Goal: Answer question/provide support: Share knowledge or assist other users

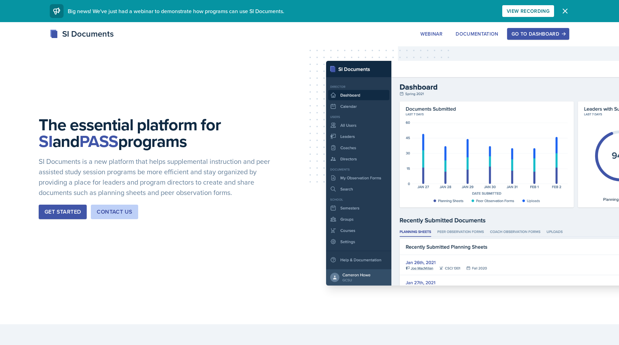
click at [527, 26] on div "The essential platform for SI and PASS programs SI Documents is a new platform …" at bounding box center [309, 173] width 619 height 302
click at [526, 29] on button "Go to Dashboard" at bounding box center [538, 34] width 62 height 12
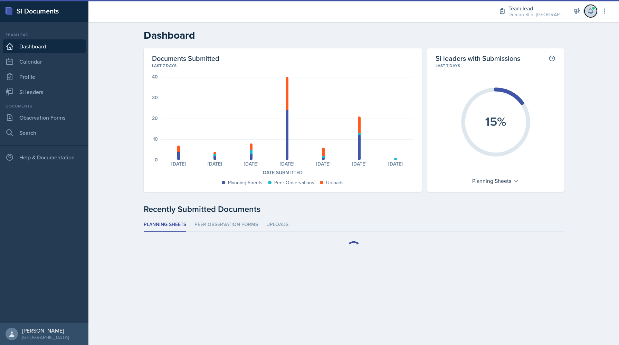
click at [588, 14] on icon at bounding box center [590, 11] width 7 height 7
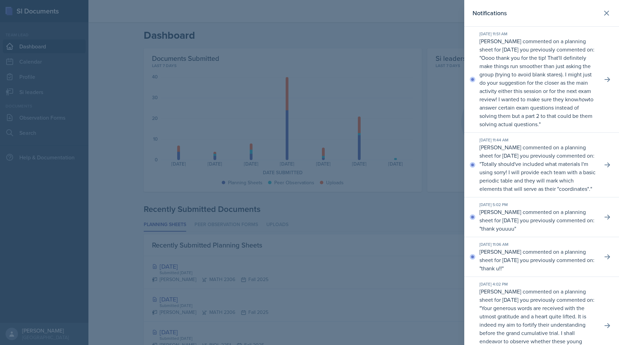
click at [385, 197] on div at bounding box center [309, 172] width 619 height 345
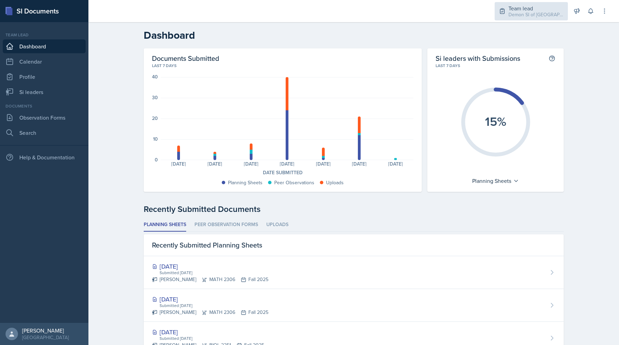
click at [540, 16] on div "Demon SI of [GEOGRAPHIC_DATA] / Fall 2025" at bounding box center [536, 14] width 55 height 7
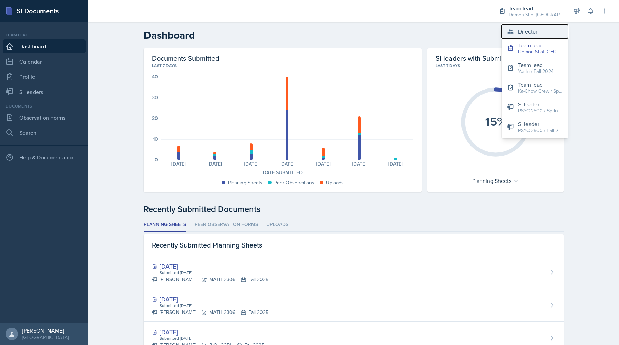
click at [538, 27] on button "Director" at bounding box center [535, 32] width 66 height 14
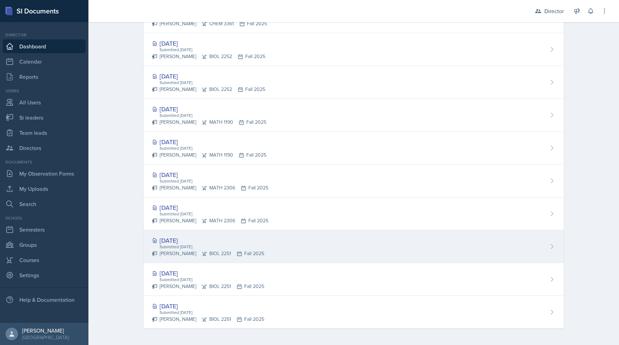
scroll to position [263, 0]
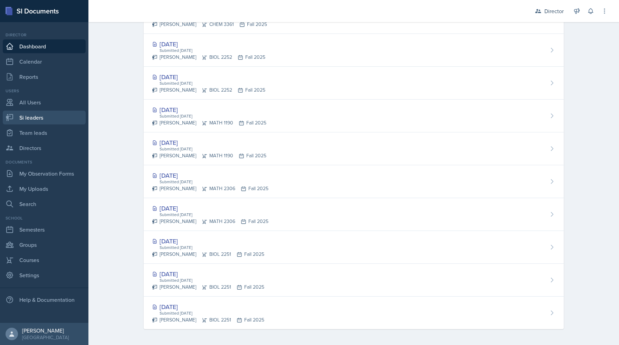
click at [48, 120] on link "Si leaders" at bounding box center [44, 118] width 83 height 14
select select "2bed604d-1099-4043-b1bc-2365e8740244"
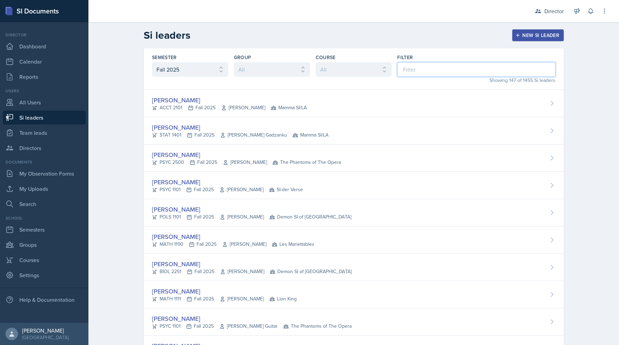
click at [428, 76] on input at bounding box center [476, 69] width 158 height 15
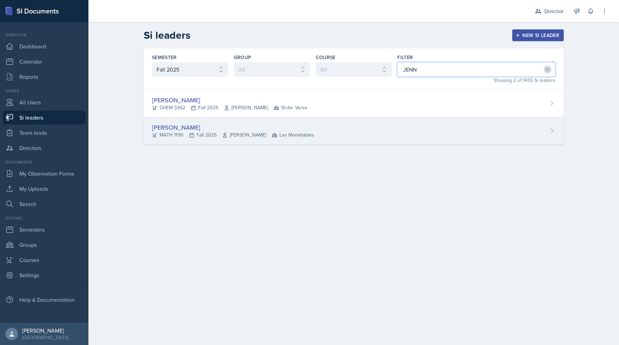
type input "JENN"
click at [219, 127] on div "Jennifer Rosales Sandoval" at bounding box center [233, 127] width 162 height 9
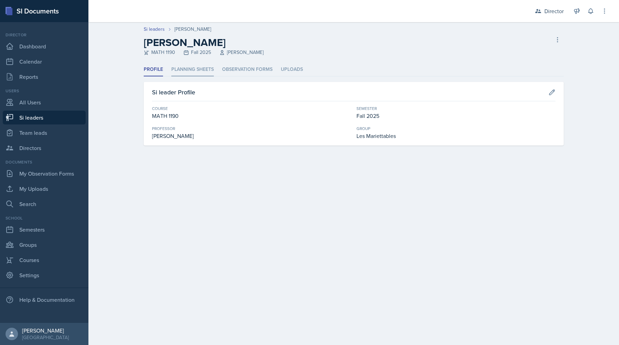
click at [192, 74] on li "Planning Sheets" at bounding box center [192, 69] width 42 height 13
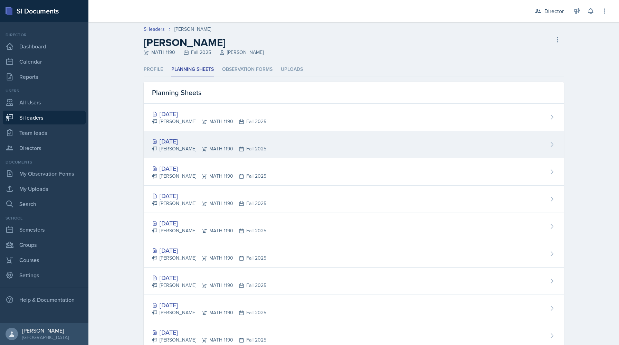
click at [186, 140] on div "[DATE]" at bounding box center [209, 140] width 114 height 9
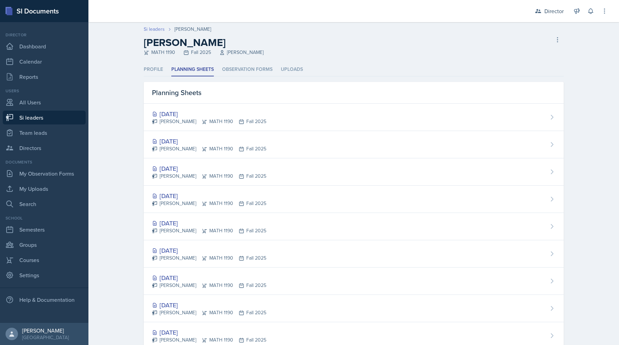
click at [153, 29] on link "Si leaders" at bounding box center [154, 29] width 21 height 7
select select "2bed604d-1099-4043-b1bc-2365e8740244"
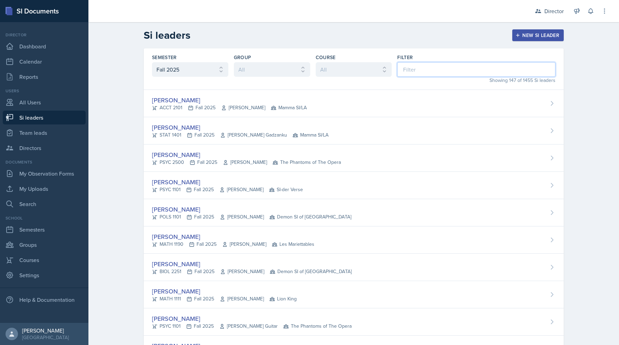
click at [436, 70] on input at bounding box center [476, 69] width 158 height 15
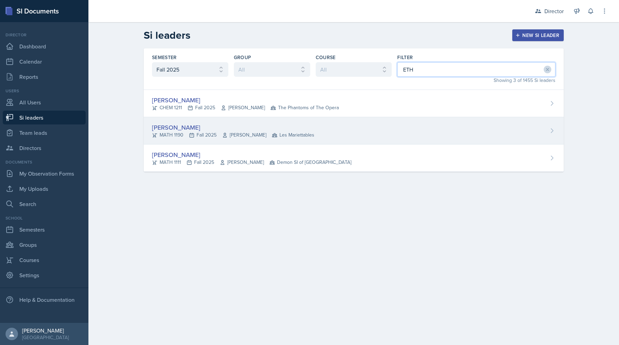
type input "ETH"
click at [221, 126] on div "Ethan Macdonald" at bounding box center [233, 127] width 162 height 9
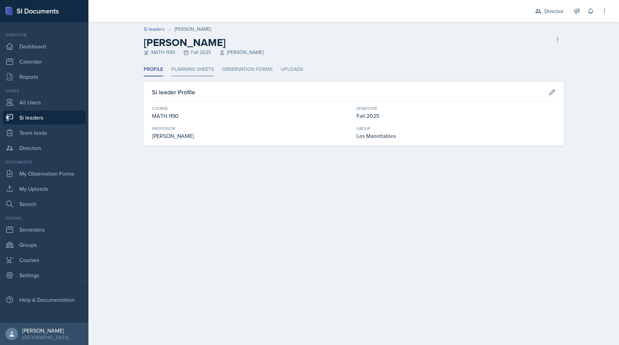
click at [200, 68] on li "Planning Sheets" at bounding box center [192, 69] width 42 height 13
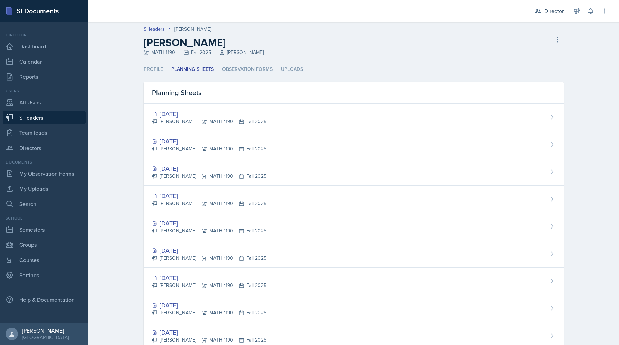
click at [35, 113] on link "Si leaders" at bounding box center [44, 118] width 83 height 14
select select "2bed604d-1099-4043-b1bc-2365e8740244"
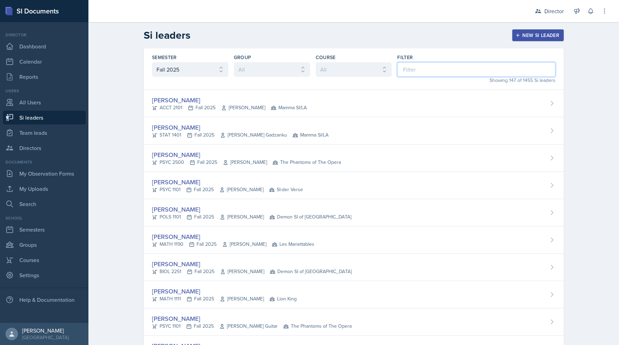
click at [451, 71] on input at bounding box center [476, 69] width 158 height 15
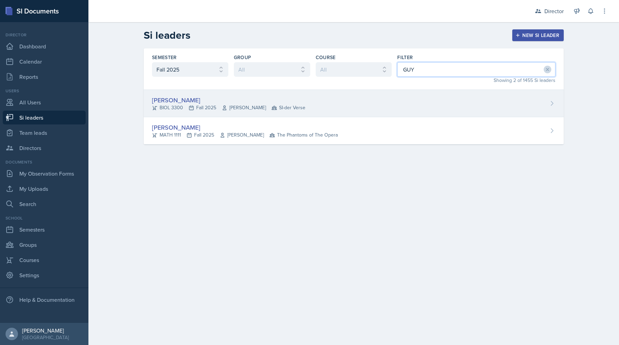
type input "GUY"
click at [363, 108] on div "Jillian Guye BIOL 3300 Fall 2025 Richard Quintana Feliciano SI-der Verse" at bounding box center [354, 103] width 420 height 27
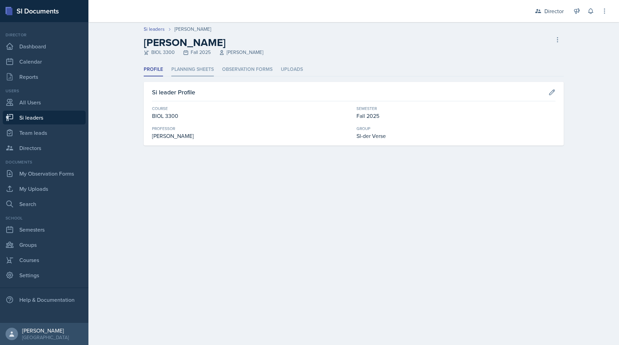
click at [189, 67] on li "Planning Sheets" at bounding box center [192, 69] width 42 height 13
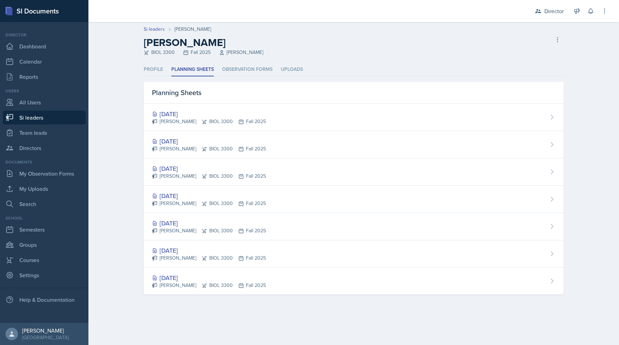
click at [44, 123] on link "Si leaders" at bounding box center [44, 118] width 83 height 14
click at [44, 120] on link "Si leaders" at bounding box center [44, 118] width 83 height 14
select select "2bed604d-1099-4043-b1bc-2365e8740244"
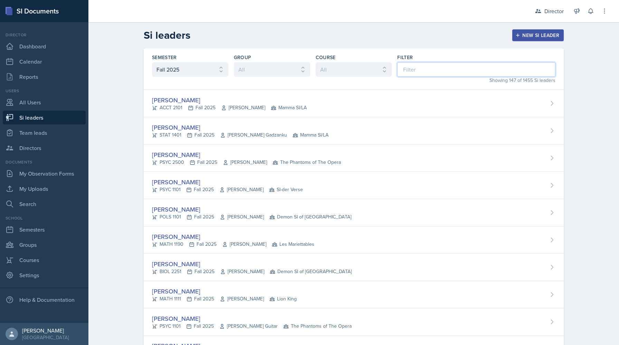
click at [432, 65] on input at bounding box center [476, 69] width 158 height 15
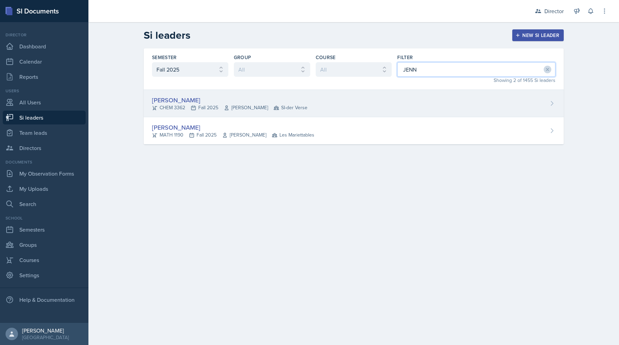
type input "JENN"
click at [310, 103] on div "Jenny Kim CHEM 3362 Fall 2025 Jack Duff SI-der Verse" at bounding box center [354, 103] width 420 height 27
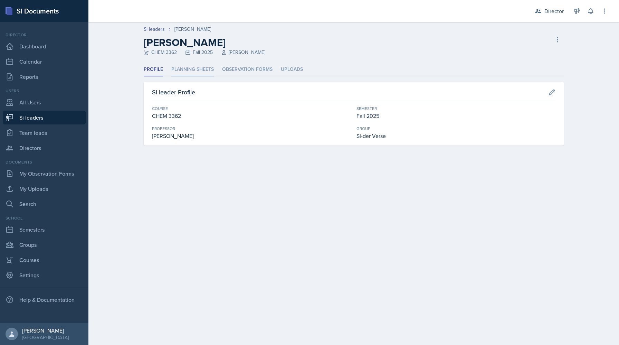
click at [185, 69] on li "Planning Sheets" at bounding box center [192, 69] width 42 height 13
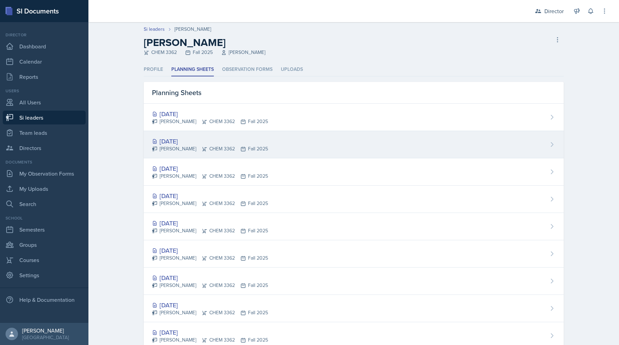
click at [193, 140] on div "Sep 29th, 2025" at bounding box center [210, 140] width 116 height 9
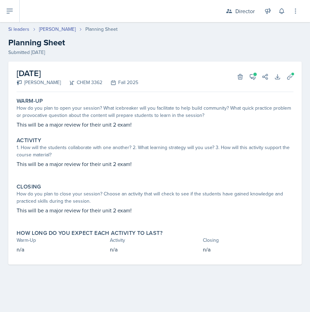
click at [249, 3] on div "Director Director Team lead Demon SI of Fleet Street / Fall 2025 Team lead Yosh…" at bounding box center [257, 11] width 83 height 22
click at [246, 8] on div "Director" at bounding box center [244, 11] width 19 height 8
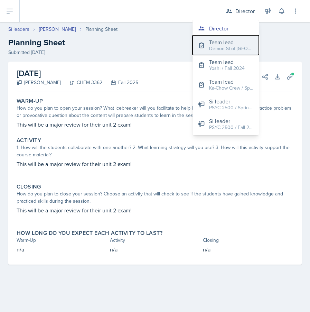
click at [236, 48] on div "Demon SI of [GEOGRAPHIC_DATA] / Fall 2025" at bounding box center [231, 48] width 44 height 7
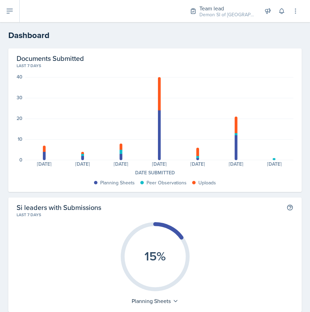
click at [274, 157] on div "Planning Sheets: 4 Uploads: 3 Planning Sheets: 2 Peer Observations: 1 Uploads: …" at bounding box center [159, 118] width 268 height 83
click at [273, 157] on div "Planning Sheets: 4 Uploads: 3 Planning Sheets: 2 Peer Observations: 1 Uploads: …" at bounding box center [159, 118] width 268 height 83
click at [273, 160] on div "Planning Sheets: 4 Uploads: 3 Planning Sheets: 2 Peer Observations: 1 Uploads: …" at bounding box center [159, 121] width 268 height 89
click at [273, 159] on div at bounding box center [274, 159] width 3 height 2
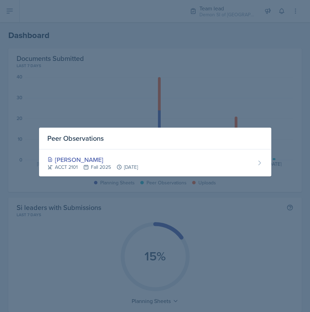
click at [162, 104] on div at bounding box center [155, 156] width 310 height 312
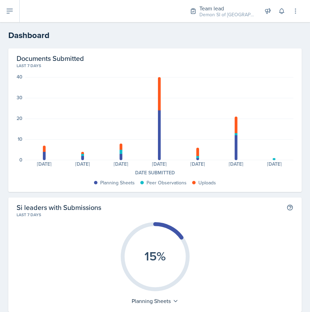
click at [272, 157] on div "Planning Sheets: 4 Uploads: 3 Planning Sheets: 2 Peer Observations: 1 Uploads: …" at bounding box center [159, 118] width 268 height 83
click at [273, 157] on div "Planning Sheets: 4 Uploads: 3 Planning Sheets: 2 Peer Observations: 1 Uploads: …" at bounding box center [159, 118] width 268 height 83
click at [275, 158] on div "Planning Sheets: 4 Uploads: 3 Planning Sheets: 2 Peer Observations: 1 Uploads: …" at bounding box center [159, 118] width 268 height 83
click at [273, 159] on div at bounding box center [274, 159] width 3 height 2
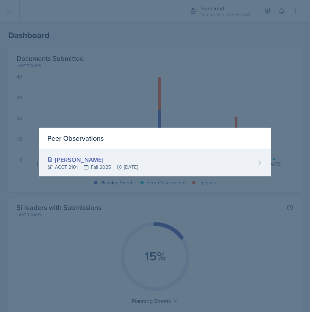
click at [131, 157] on div "[PERSON_NAME]" at bounding box center [92, 159] width 91 height 9
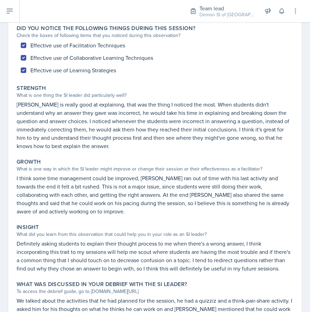
scroll to position [126, 0]
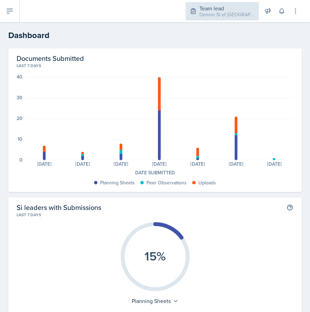
click at [206, 6] on div "Team lead" at bounding box center [226, 8] width 55 height 8
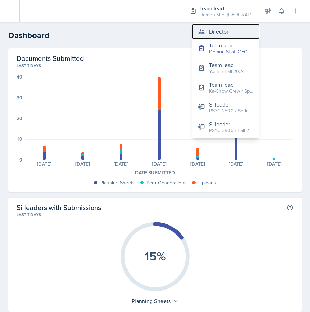
click at [214, 31] on div "Director" at bounding box center [218, 31] width 19 height 8
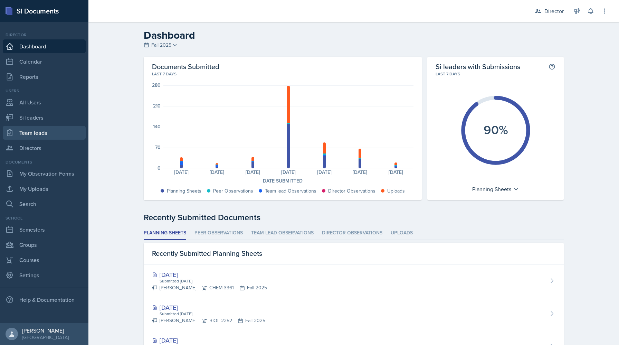
click at [54, 131] on link "Team leads" at bounding box center [44, 133] width 83 height 14
select select "2bed604d-1099-4043-b1bc-2365e8740244"
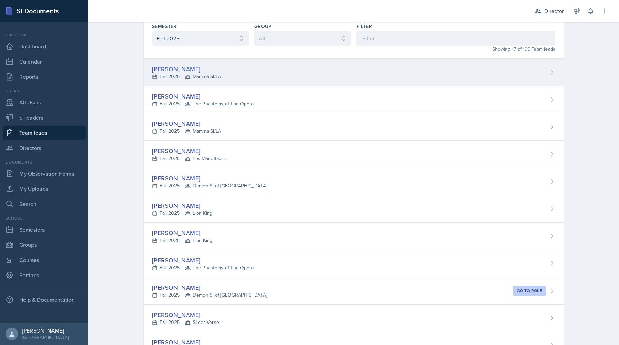
scroll to position [22, 0]
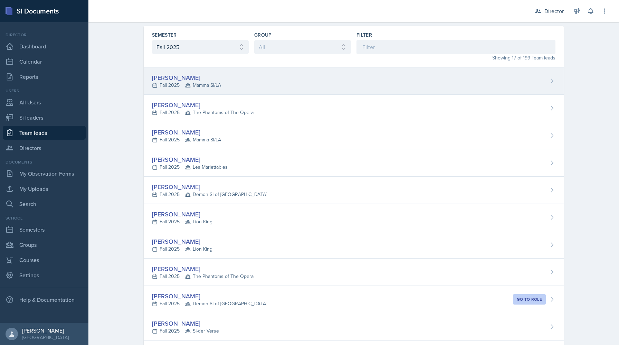
click at [198, 83] on span "Mamma SI/LA" at bounding box center [203, 85] width 36 height 7
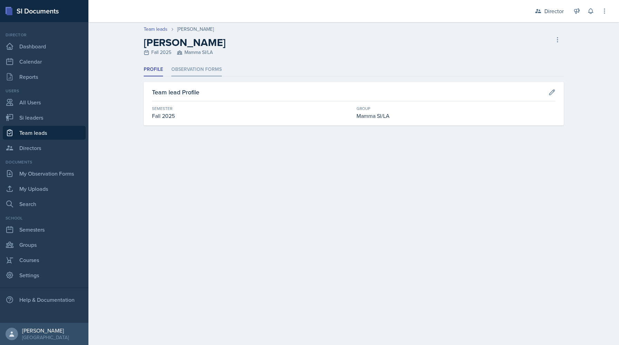
click at [189, 72] on li "Observation Forms" at bounding box center [196, 69] width 50 height 13
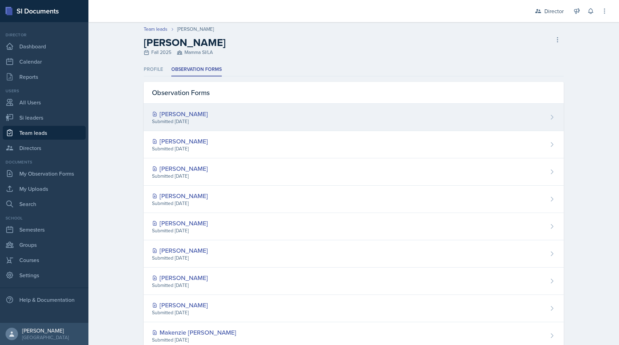
scroll to position [48, 0]
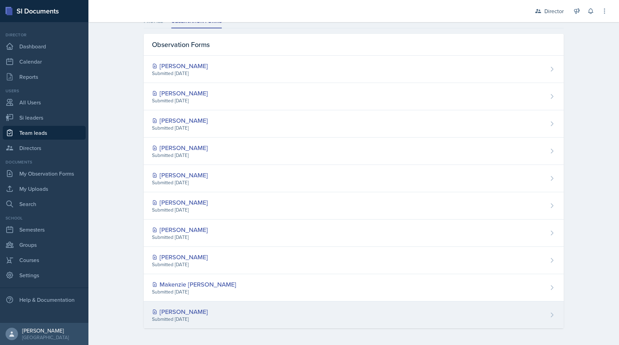
select select "2bed604d-1099-4043-b1bc-2365e8740244"
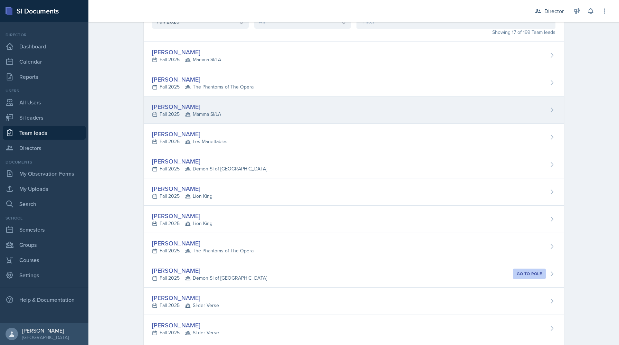
click at [184, 107] on div "Kristy Bennett" at bounding box center [186, 106] width 69 height 9
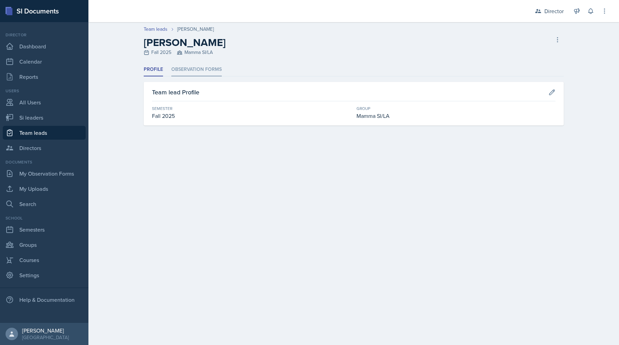
click at [194, 69] on li "Observation Forms" at bounding box center [196, 69] width 50 height 13
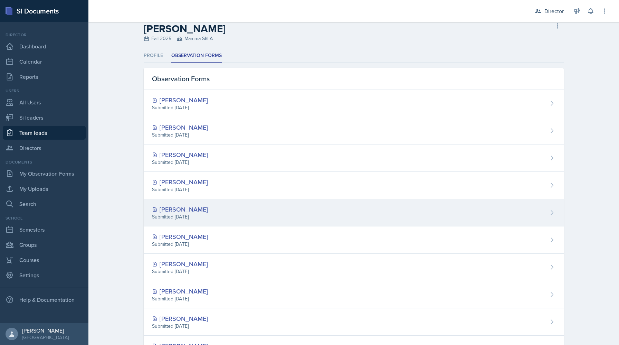
scroll to position [48, 0]
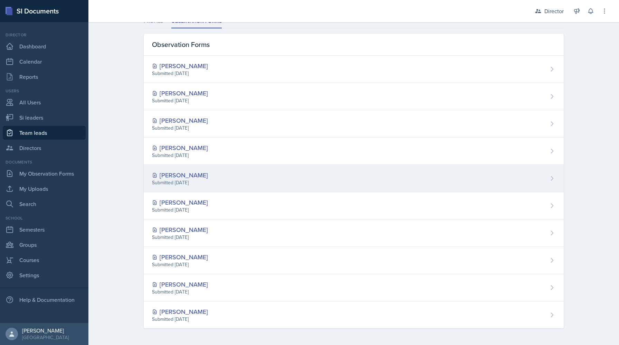
select select "2bed604d-1099-4043-b1bc-2365e8740244"
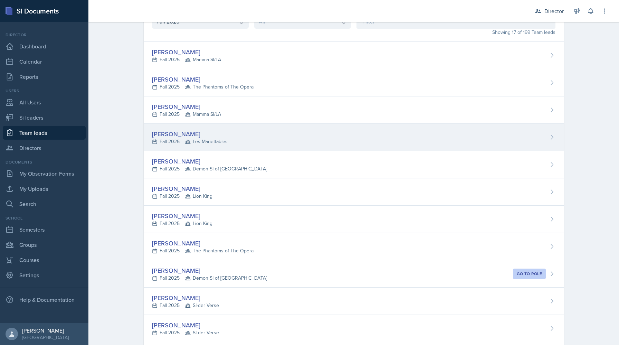
click at [190, 140] on icon at bounding box center [188, 142] width 6 height 6
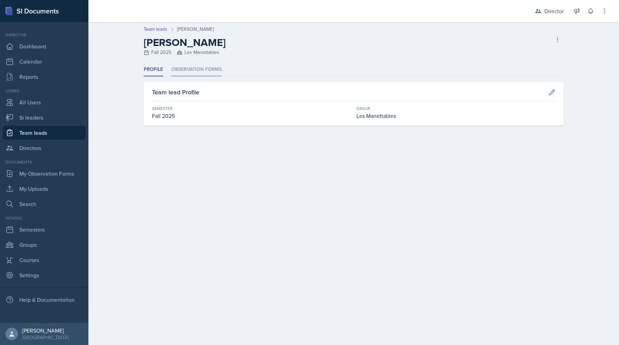
click at [203, 72] on li "Observation Forms" at bounding box center [196, 69] width 50 height 13
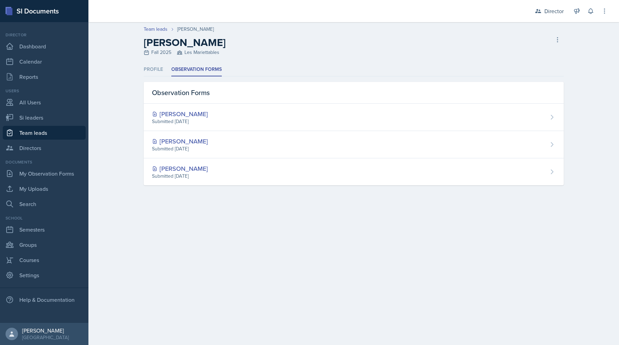
select select "2bed604d-1099-4043-b1bc-2365e8740244"
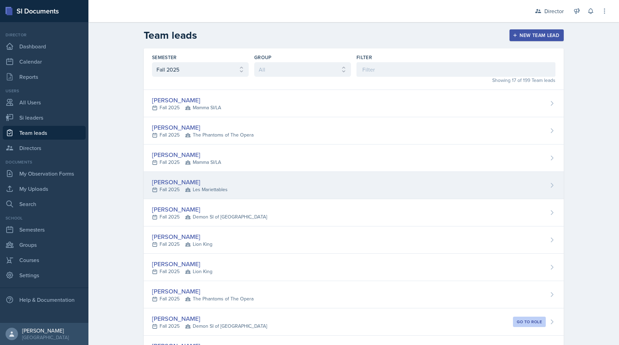
click at [172, 182] on div "David Blount" at bounding box center [190, 181] width 76 height 9
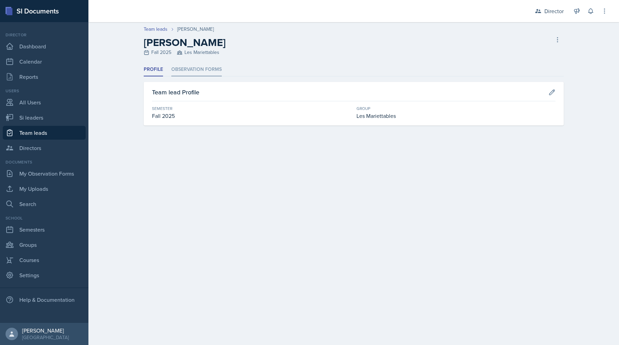
click at [187, 70] on li "Observation Forms" at bounding box center [196, 69] width 50 height 13
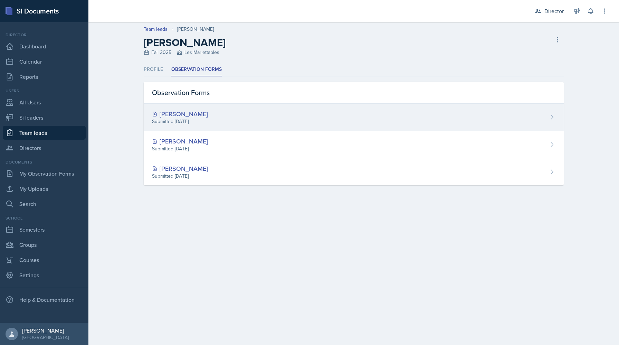
click at [184, 113] on div "[PERSON_NAME]" at bounding box center [180, 113] width 56 height 9
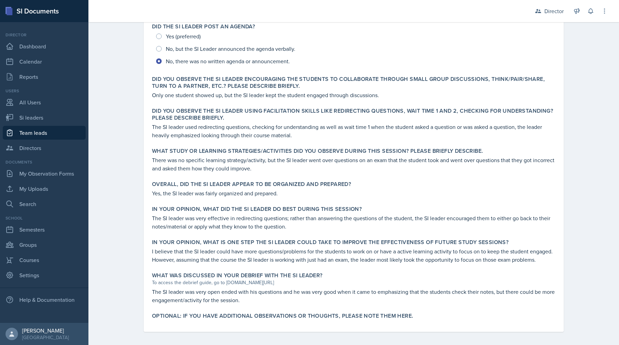
scroll to position [179, 0]
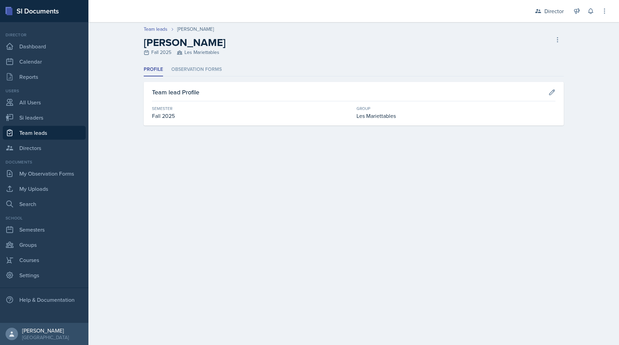
select select "2bed604d-1099-4043-b1bc-2365e8740244"
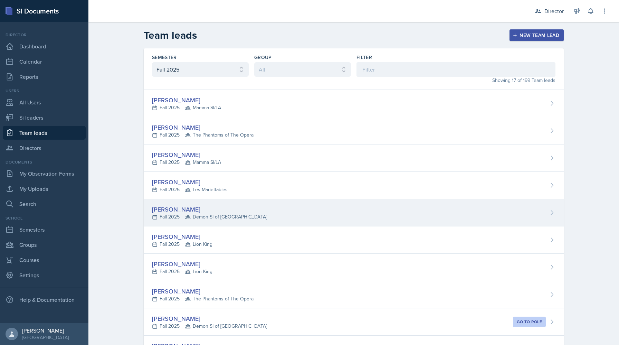
click at [181, 220] on div "Fall 2025 Demon SI of Fleet Street" at bounding box center [209, 216] width 115 height 7
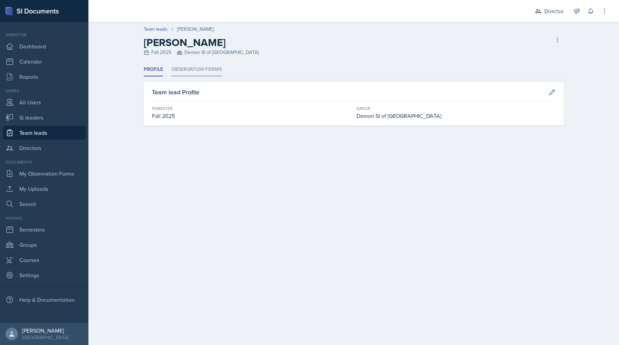
click at [196, 66] on li "Observation Forms" at bounding box center [196, 69] width 50 height 13
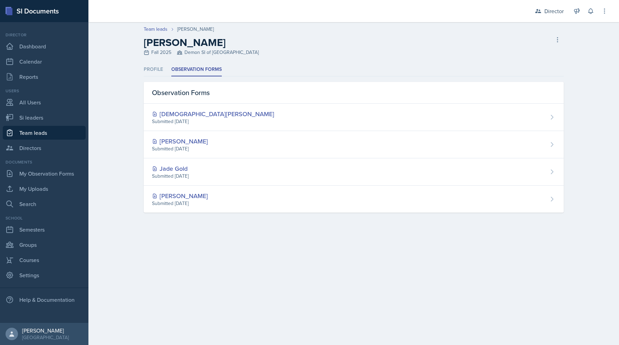
select select "2bed604d-1099-4043-b1bc-2365e8740244"
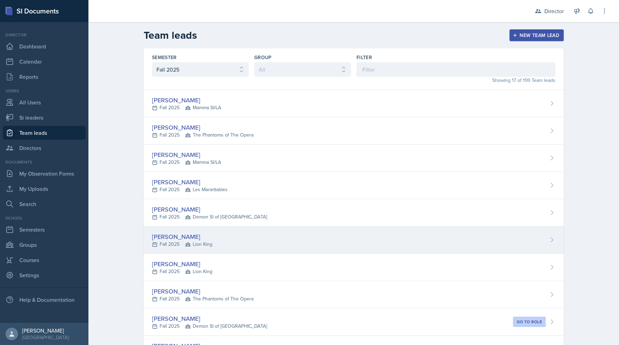
click at [170, 247] on div "Fall 2025 Lion King" at bounding box center [182, 243] width 60 height 7
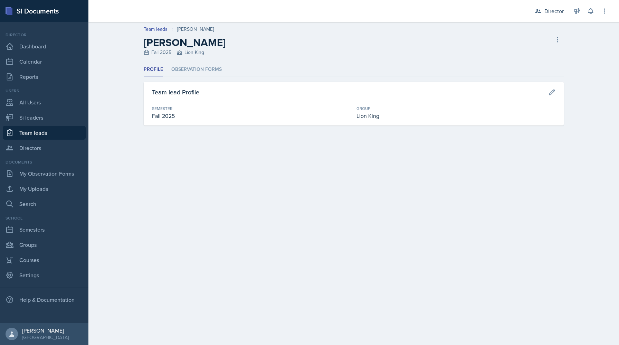
click at [195, 76] on div "Profile Observation Forms Profile Observation Forms Team lead Profile Semester …" at bounding box center [354, 94] width 420 height 63
click at [195, 67] on li "Observation Forms" at bounding box center [196, 69] width 50 height 13
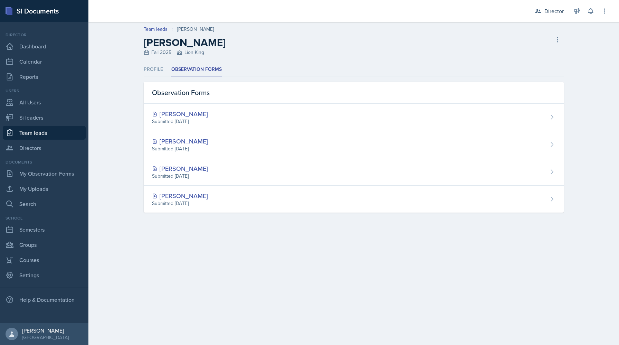
select select "2bed604d-1099-4043-b1bc-2365e8740244"
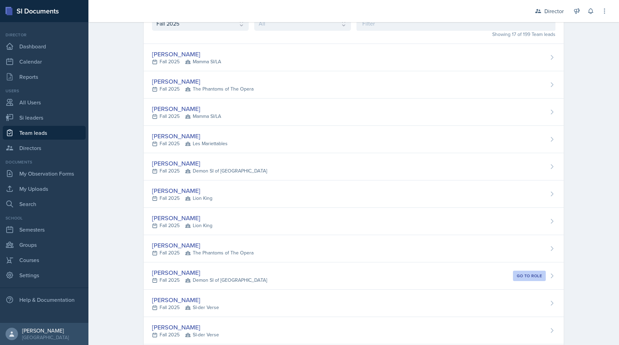
scroll to position [46, 0]
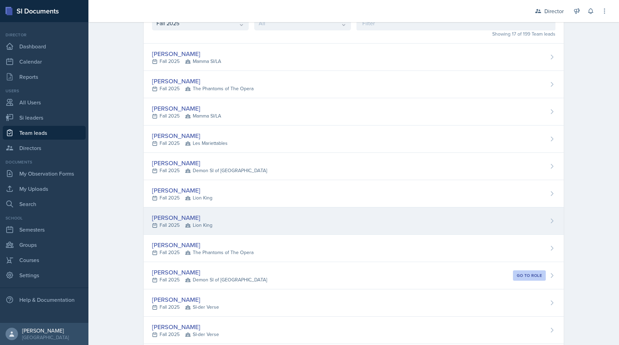
click at [158, 226] on div "Fall 2025 Lion King" at bounding box center [182, 224] width 60 height 7
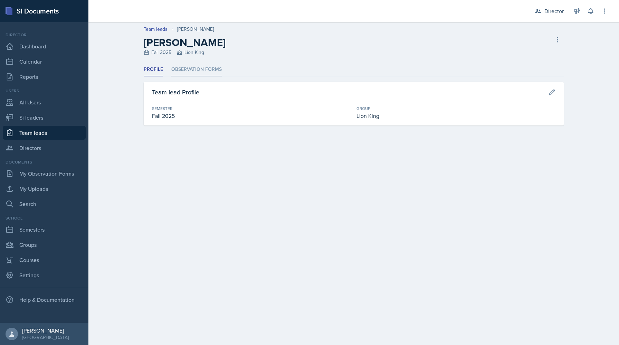
click at [199, 69] on li "Observation Forms" at bounding box center [196, 69] width 50 height 13
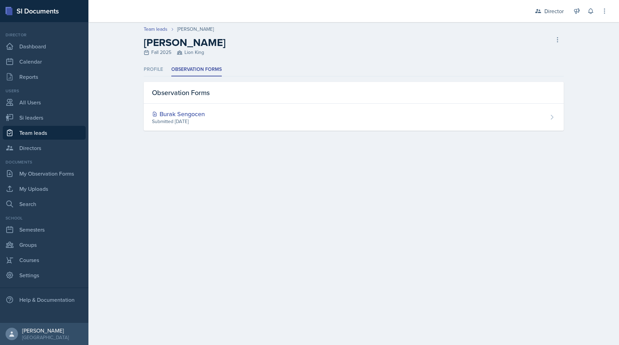
select select "2bed604d-1099-4043-b1bc-2365e8740244"
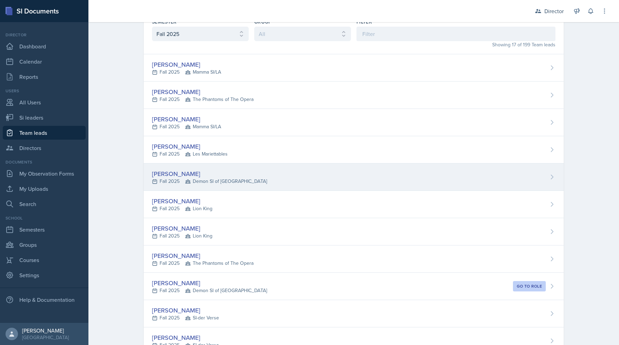
scroll to position [36, 0]
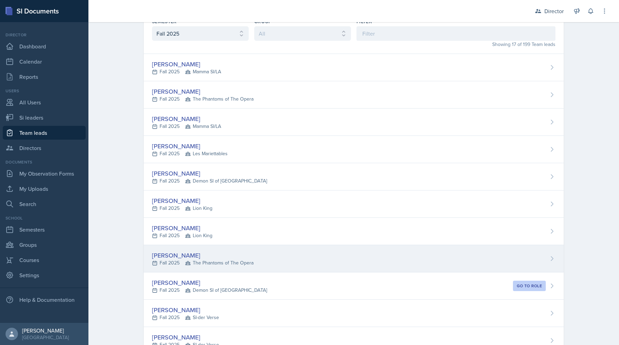
click at [169, 262] on div "Fall 2025 The Phantoms of The Opera" at bounding box center [203, 262] width 102 height 7
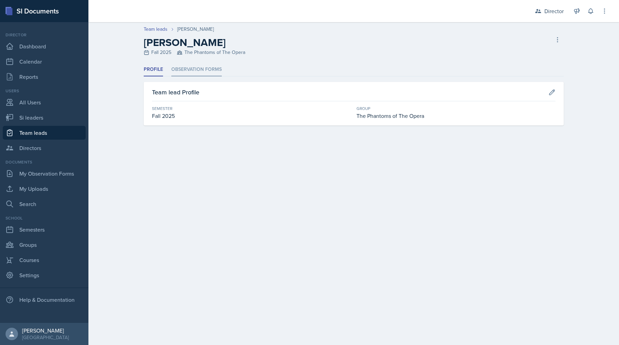
click at [191, 73] on li "Observation Forms" at bounding box center [196, 69] width 50 height 13
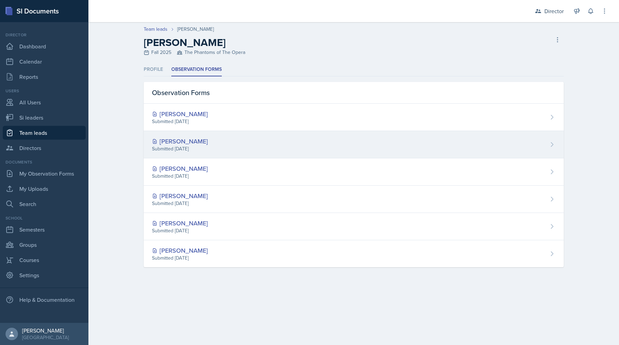
click at [208, 144] on div "Armon Khoshneviszadeh" at bounding box center [180, 140] width 56 height 9
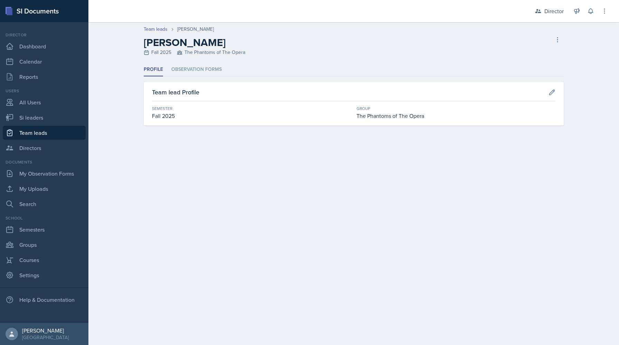
select select "2bed604d-1099-4043-b1bc-2365e8740244"
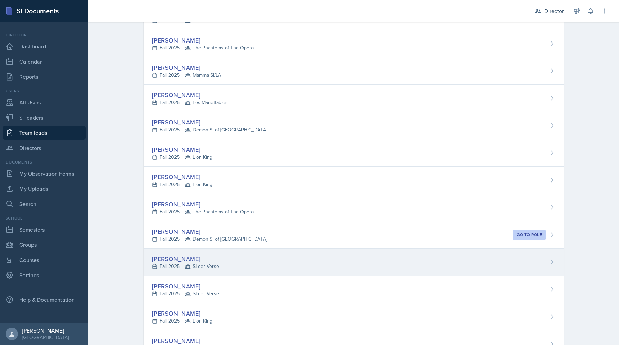
scroll to position [87, 0]
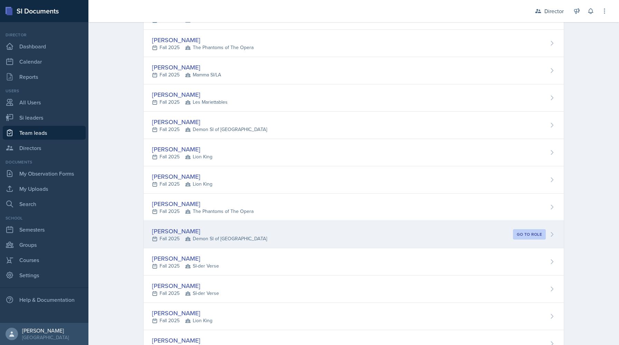
click at [177, 234] on div "[PERSON_NAME]" at bounding box center [209, 230] width 115 height 9
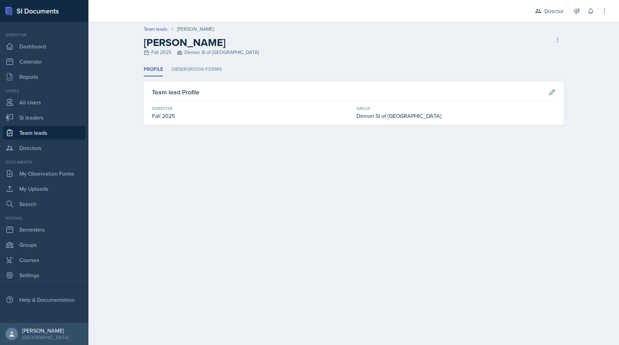
select select "2bed604d-1099-4043-b1bc-2365e8740244"
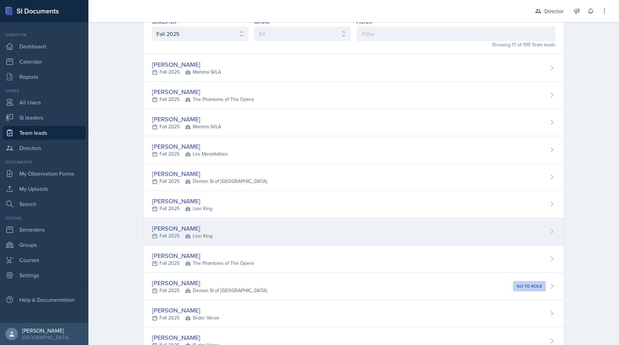
scroll to position [42, 0]
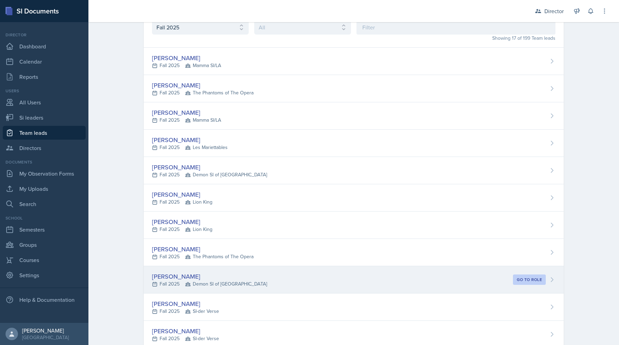
click at [177, 280] on div "Fall 2025 Demon SI of Fleet Street" at bounding box center [209, 283] width 115 height 7
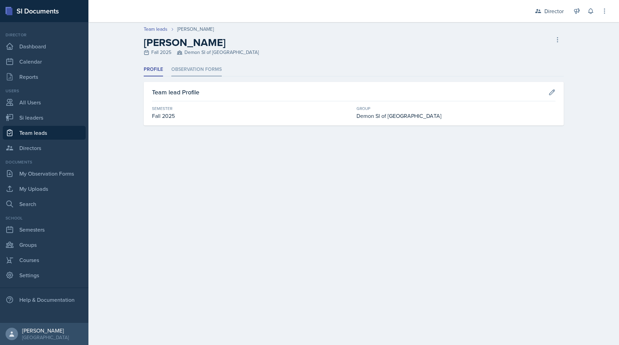
click at [187, 74] on li "Observation Forms" at bounding box center [196, 69] width 50 height 13
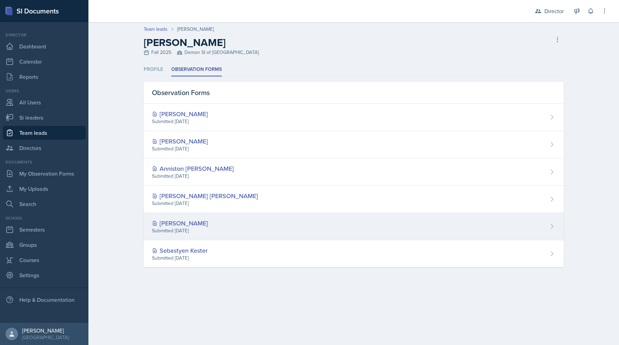
select select "2bed604d-1099-4043-b1bc-2365e8740244"
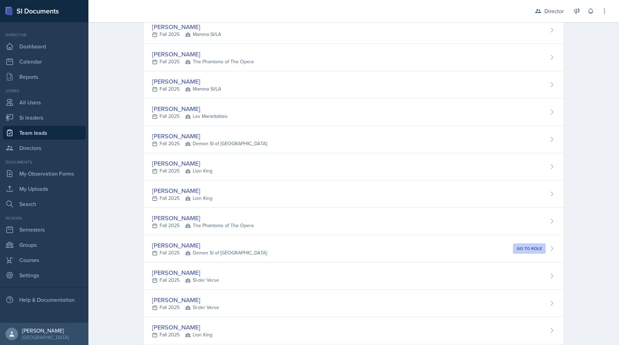
scroll to position [74, 0]
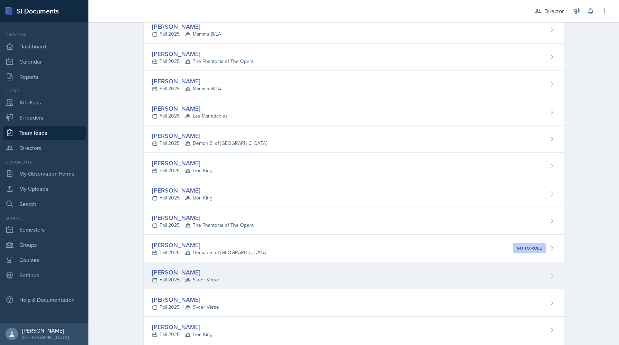
click at [191, 275] on div "Emma Holt" at bounding box center [185, 271] width 67 height 9
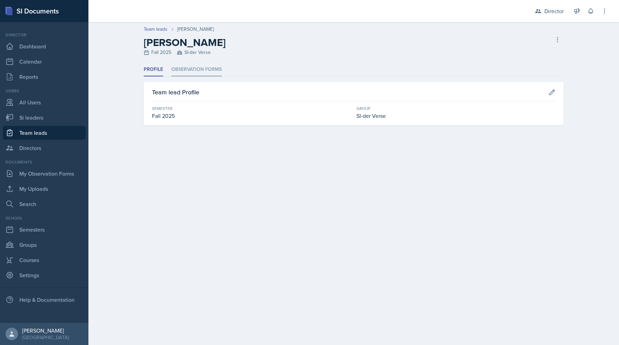
click at [198, 74] on li "Observation Forms" at bounding box center [196, 69] width 50 height 13
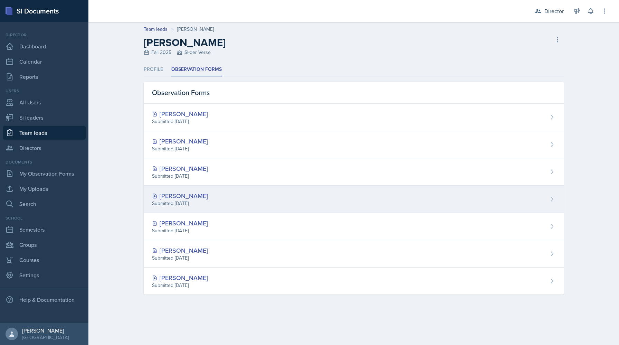
select select "2bed604d-1099-4043-b1bc-2365e8740244"
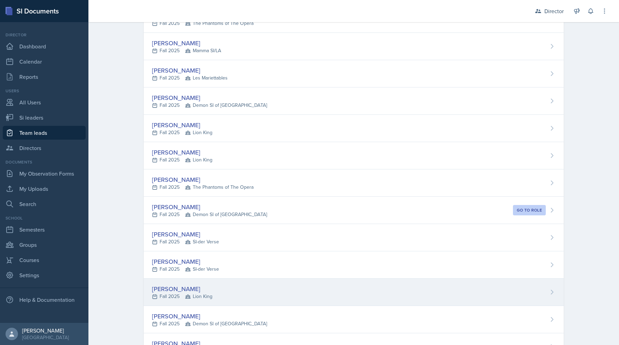
scroll to position [115, 0]
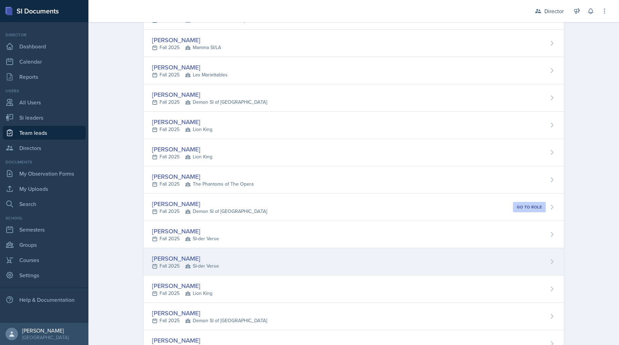
click at [304, 268] on div "Ryan Jankowski Fall 2025 SI-der Verse" at bounding box center [354, 261] width 420 height 27
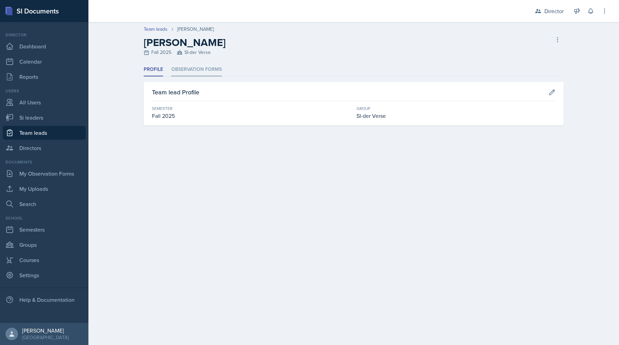
click at [207, 71] on li "Observation Forms" at bounding box center [196, 69] width 50 height 13
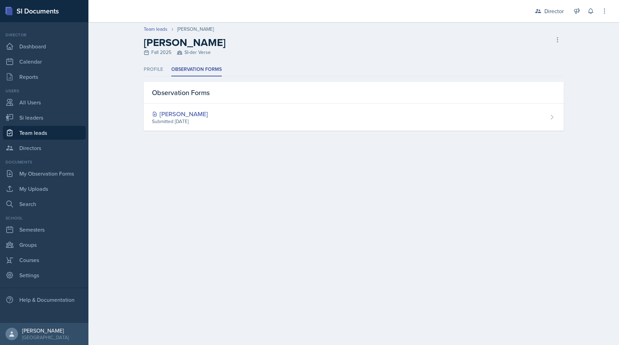
select select "2bed604d-1099-4043-b1bc-2365e8740244"
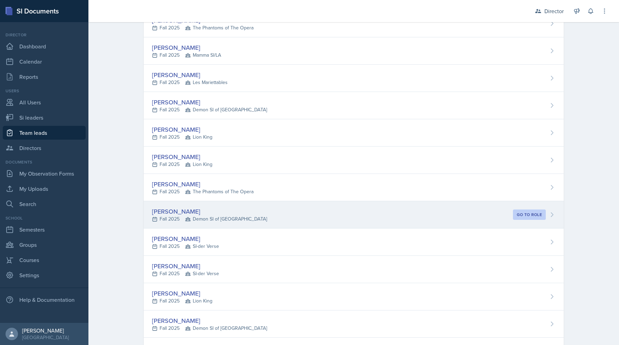
scroll to position [108, 0]
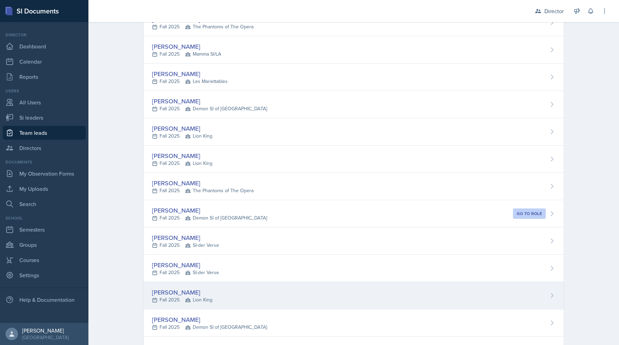
click at [219, 291] on div "Asha-Kaye Johnson Fall 2025 Lion King" at bounding box center [354, 295] width 420 height 27
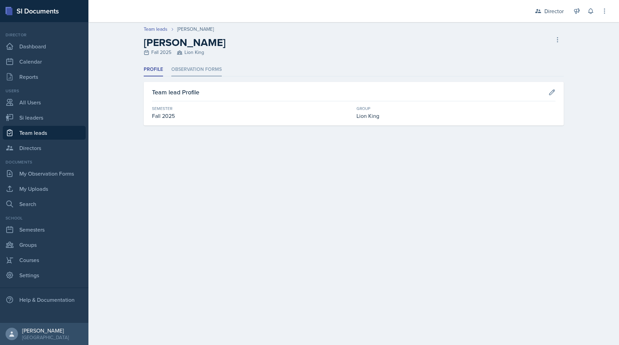
click at [186, 73] on li "Observation Forms" at bounding box center [196, 69] width 50 height 13
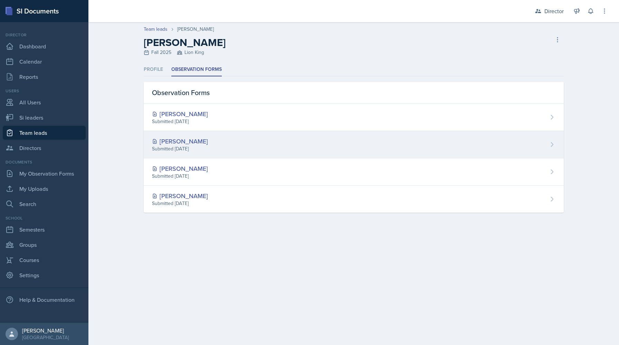
select select "2bed604d-1099-4043-b1bc-2365e8740244"
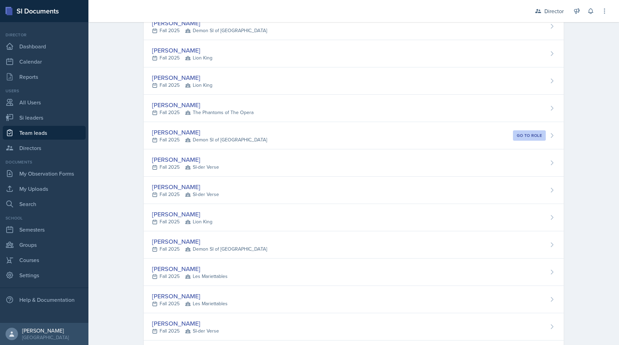
scroll to position [226, 0]
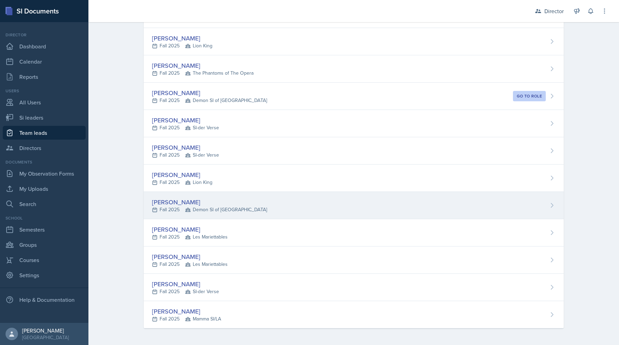
click at [180, 215] on div "McKenzie King Fall 2025 Demon SI of Fleet Street" at bounding box center [354, 205] width 420 height 27
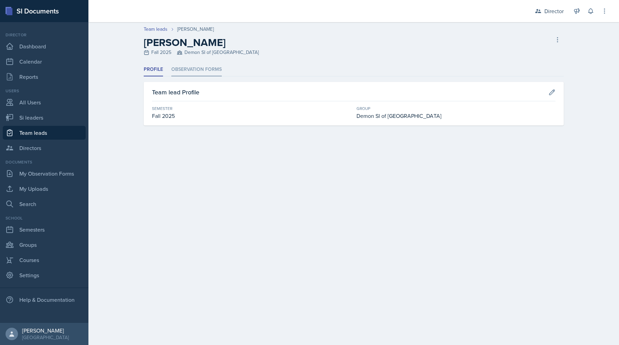
click at [206, 66] on li "Observation Forms" at bounding box center [196, 69] width 50 height 13
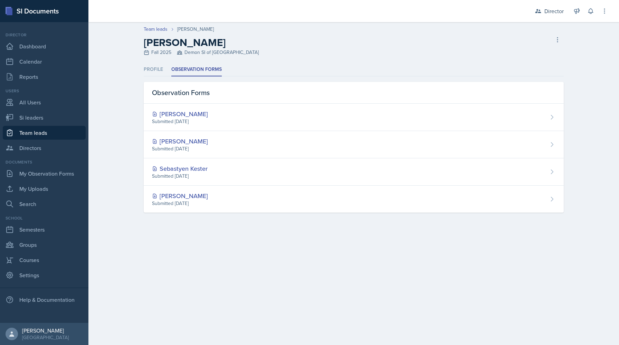
select select "2bed604d-1099-4043-b1bc-2365e8740244"
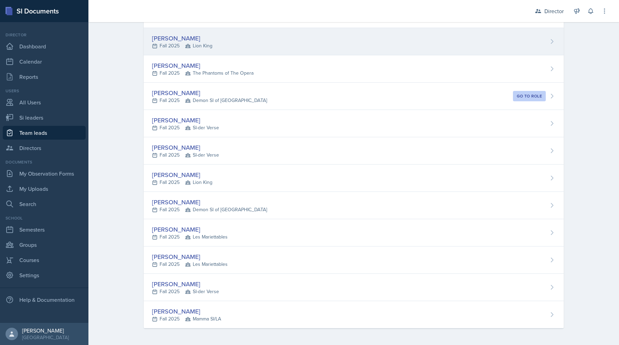
scroll to position [226, 0]
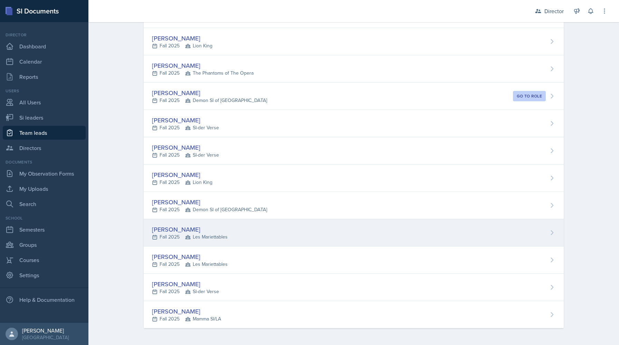
click at [189, 240] on span "Les Mariettables" at bounding box center [206, 236] width 42 height 7
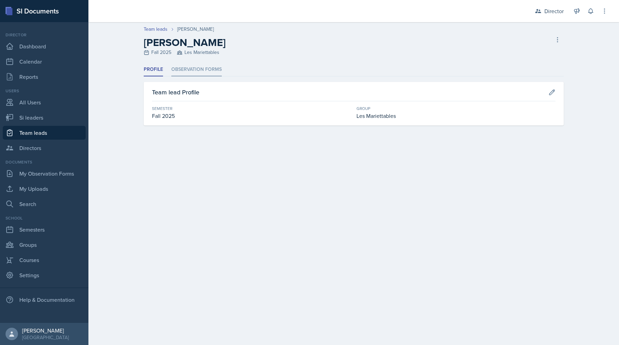
click at [192, 73] on li "Observation Forms" at bounding box center [196, 69] width 50 height 13
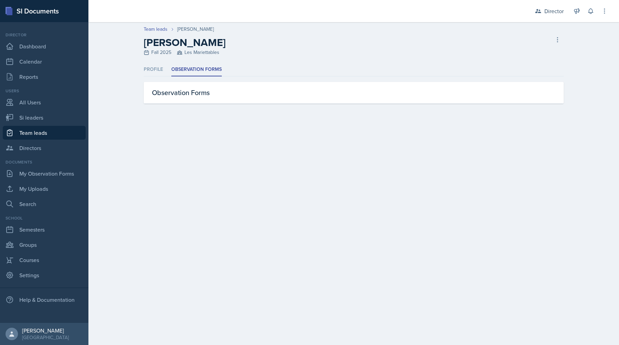
select select "2bed604d-1099-4043-b1bc-2365e8740244"
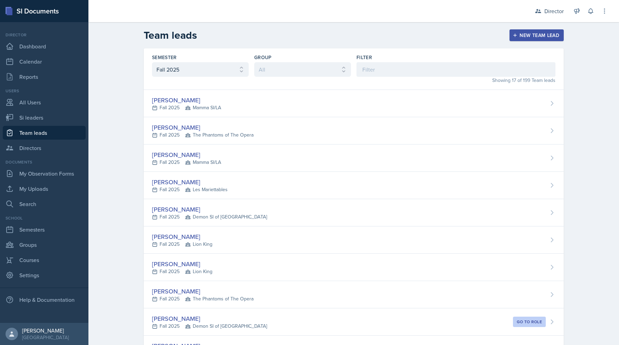
scroll to position [226, 0]
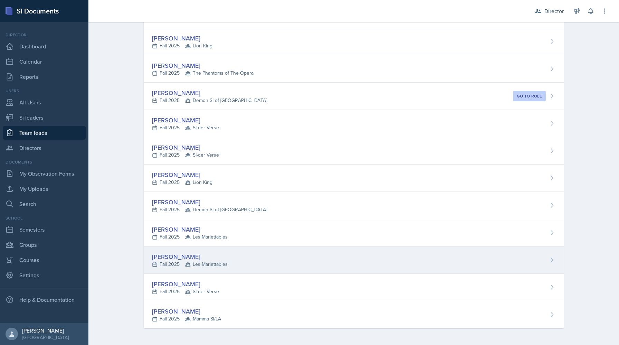
click at [163, 272] on div "Kris Prasad Fall 2025 Les Mariettables" at bounding box center [354, 259] width 420 height 27
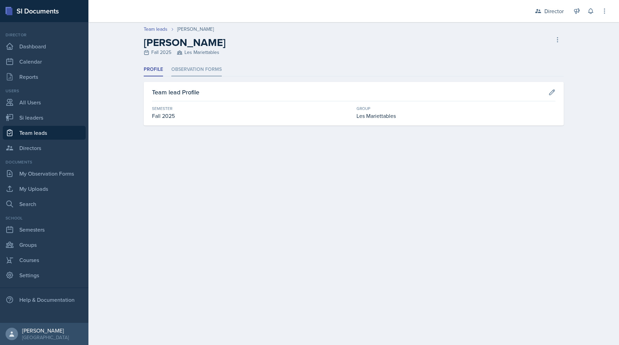
click at [200, 76] on li "Observation Forms" at bounding box center [196, 69] width 50 height 13
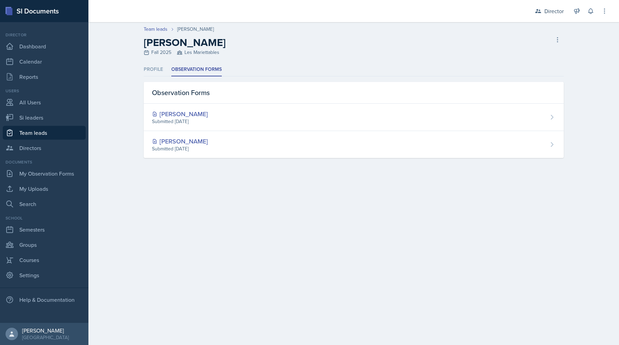
select select "2bed604d-1099-4043-b1bc-2365e8740244"
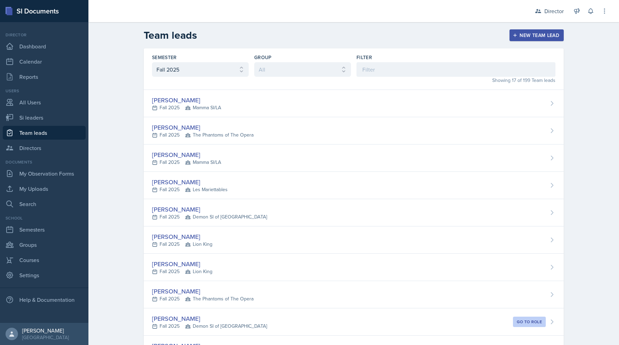
scroll to position [226, 0]
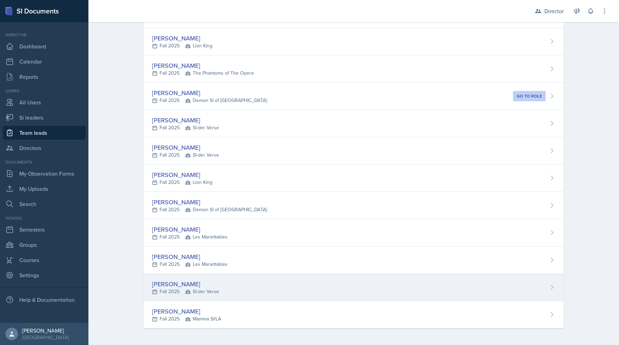
click at [179, 274] on div "Mariely Rodriguez Fall 2025 SI-der Verse" at bounding box center [354, 287] width 420 height 27
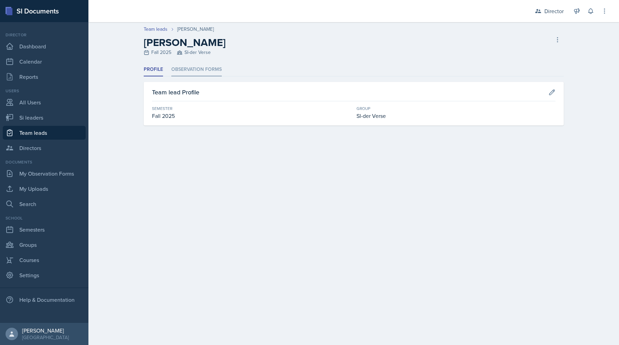
click at [193, 69] on li "Observation Forms" at bounding box center [196, 69] width 50 height 13
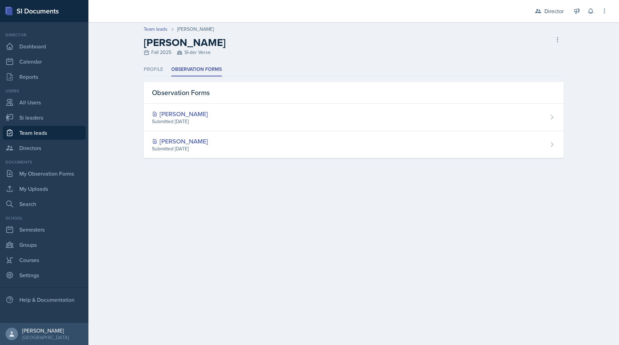
select select "2bed604d-1099-4043-b1bc-2365e8740244"
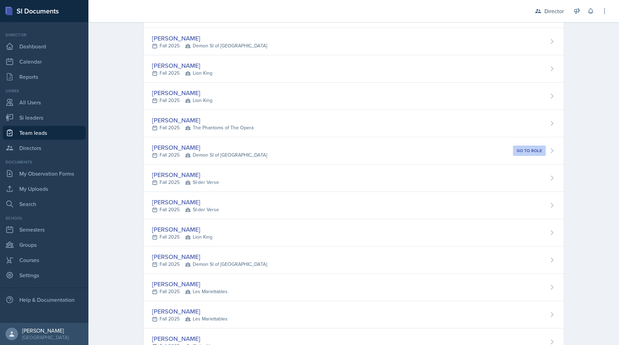
scroll to position [226, 0]
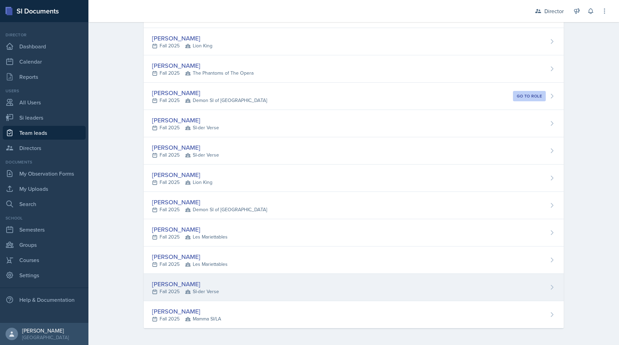
click at [177, 291] on div "Fall 2025 SI-der Verse" at bounding box center [185, 291] width 67 height 7
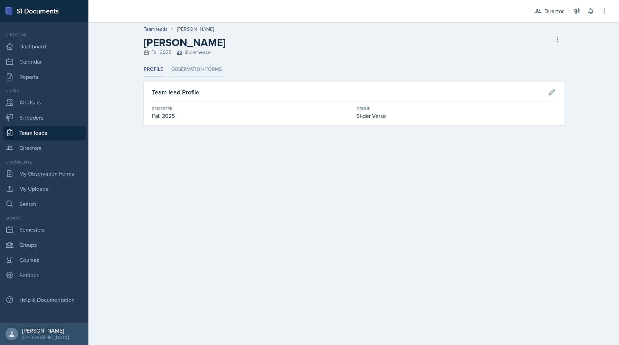
click at [194, 76] on li "Observation Forms" at bounding box center [196, 69] width 50 height 13
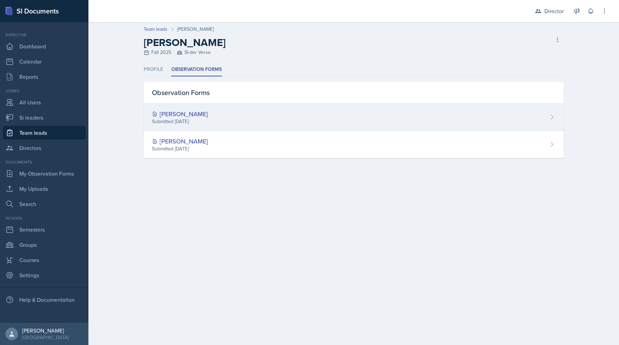
click at [189, 113] on div "Jillian Guye" at bounding box center [180, 113] width 56 height 9
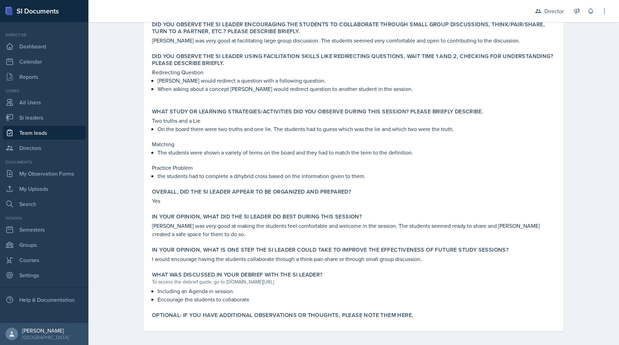
scroll to position [237, 0]
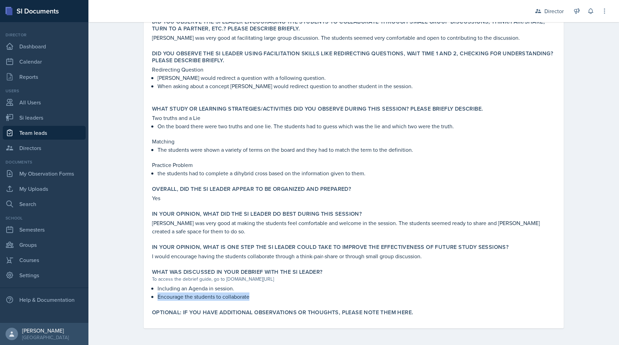
drag, startPoint x: 249, startPoint y: 296, endPoint x: 156, endPoint y: 295, distance: 92.6
click at [156, 295] on div "Including an Agenda in session. Encourage the students to collaborate" at bounding box center [354, 292] width 404 height 17
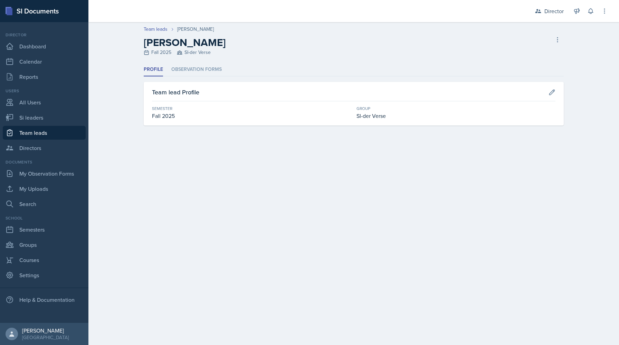
select select "2bed604d-1099-4043-b1bc-2365e8740244"
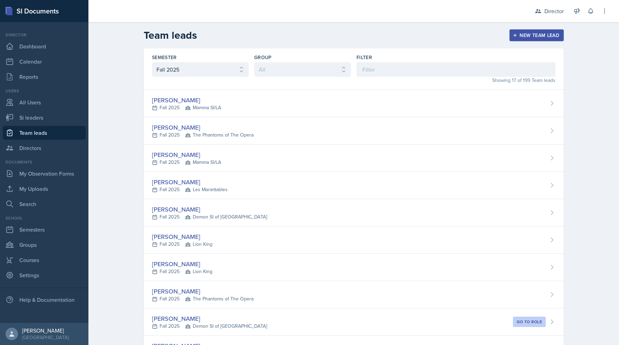
scroll to position [226, 0]
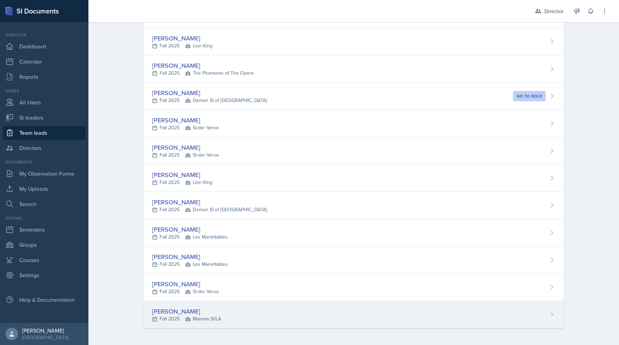
click at [337, 315] on div "Dandre Williamson Fall 2025 Mamma SI/LA" at bounding box center [354, 314] width 420 height 27
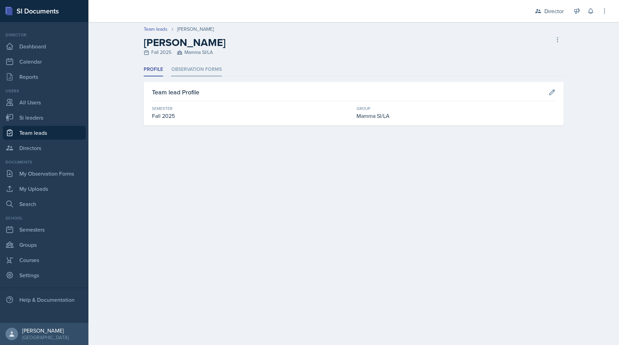
click at [190, 66] on li "Observation Forms" at bounding box center [196, 69] width 50 height 13
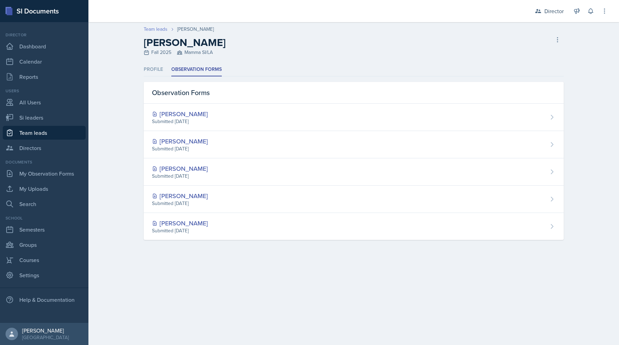
click at [154, 32] on link "Team leads" at bounding box center [156, 29] width 24 height 7
select select "2bed604d-1099-4043-b1bc-2365e8740244"
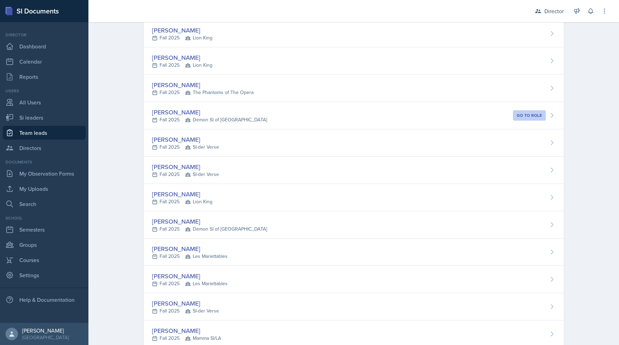
scroll to position [226, 0]
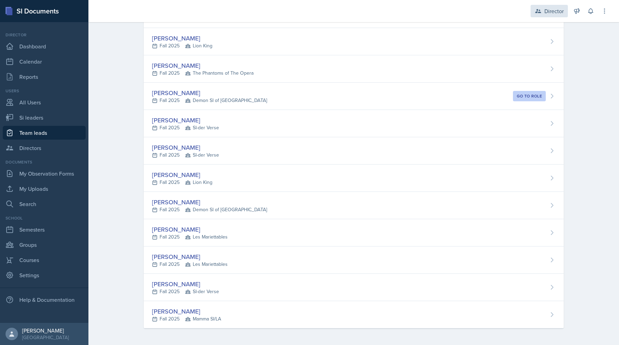
click at [558, 13] on div "Director" at bounding box center [553, 11] width 19 height 8
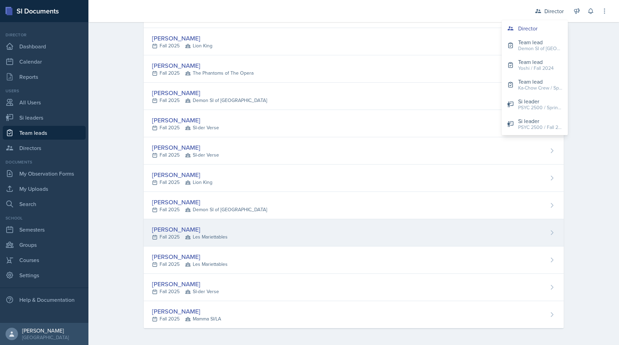
click at [271, 246] on div "Ethan Macdonald Fall 2025 Les Mariettables" at bounding box center [354, 232] width 420 height 27
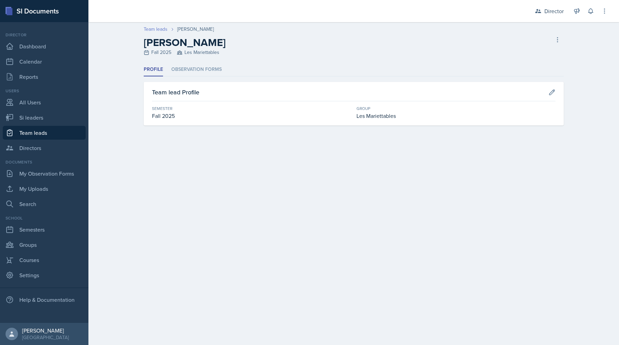
click at [157, 31] on link "Team leads" at bounding box center [156, 29] width 24 height 7
select select "2bed604d-1099-4043-b1bc-2365e8740244"
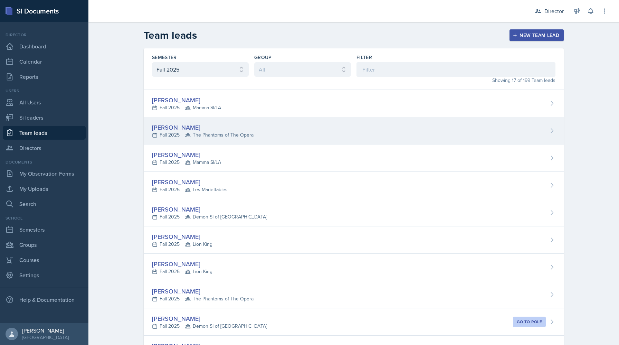
click at [226, 125] on div "Isabela Barkes" at bounding box center [203, 127] width 102 height 9
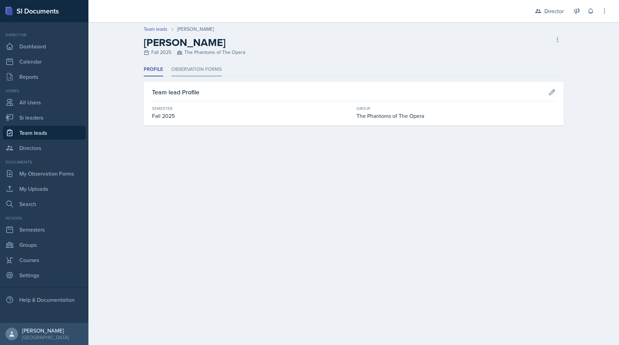
click at [207, 70] on li "Observation Forms" at bounding box center [196, 69] width 50 height 13
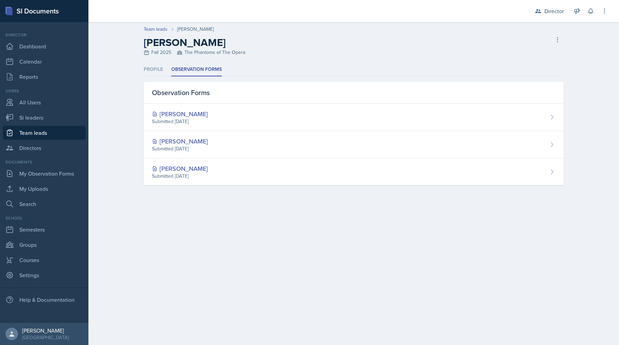
select select "2bed604d-1099-4043-b1bc-2365e8740244"
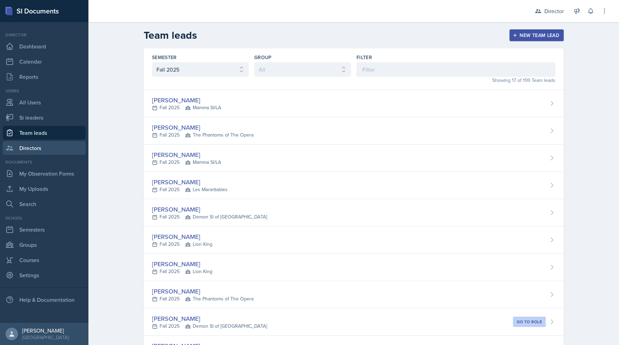
click at [45, 143] on link "Directors" at bounding box center [44, 148] width 83 height 14
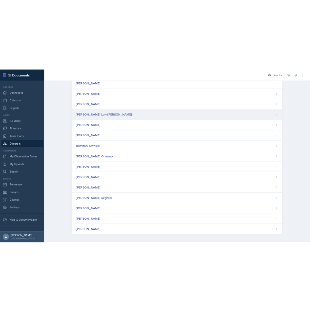
scroll to position [196, 0]
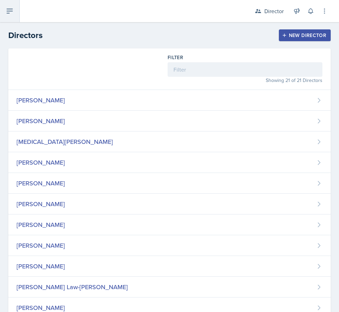
click at [9, 9] on icon at bounding box center [10, 11] width 6 height 4
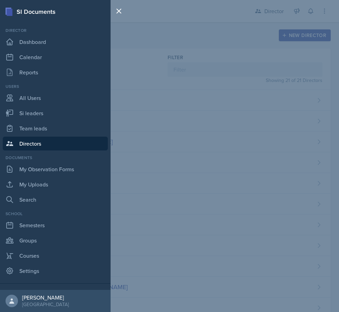
click at [184, 77] on div "SI Documents Director Dashboard Calendar Reports Users All Users Si leaders Tea…" at bounding box center [169, 156] width 339 height 312
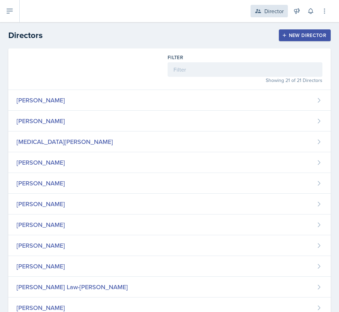
click at [255, 16] on div "Director" at bounding box center [268, 11] width 37 height 12
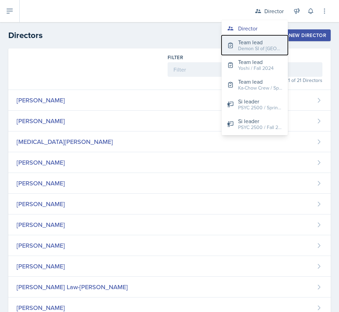
click at [251, 45] on div "Demon SI of [GEOGRAPHIC_DATA] / Fall 2025" at bounding box center [260, 48] width 44 height 7
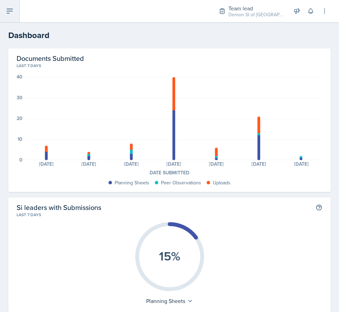
click at [11, 16] on button at bounding box center [10, 11] width 20 height 22
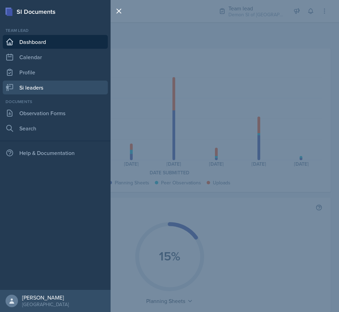
click at [44, 84] on link "Si leaders" at bounding box center [55, 87] width 105 height 14
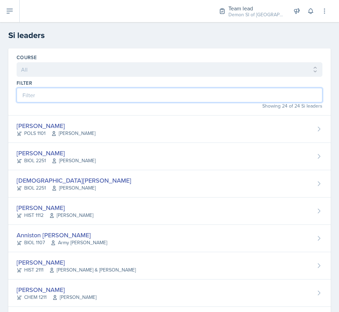
click at [117, 93] on input at bounding box center [170, 95] width 306 height 15
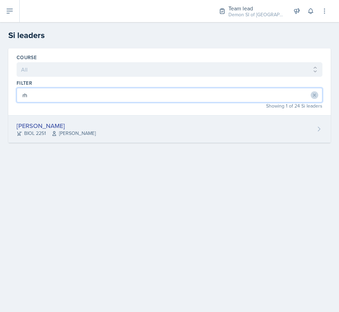
type input "rh"
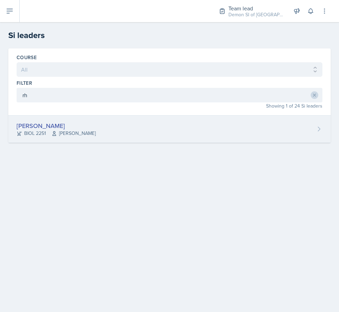
click at [113, 130] on div "Rhema Arnold BIOL 2251 Amanda Crider" at bounding box center [169, 128] width 322 height 27
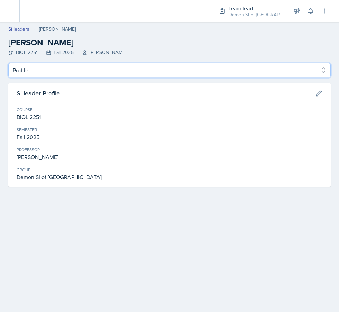
click at [126, 76] on select "Profile Planning Sheets Observation Forms Uploads" at bounding box center [169, 70] width 322 height 15
select select "Planning Sheets"
click at [8, 63] on select "Profile Planning Sheets Observation Forms Uploads" at bounding box center [169, 70] width 322 height 15
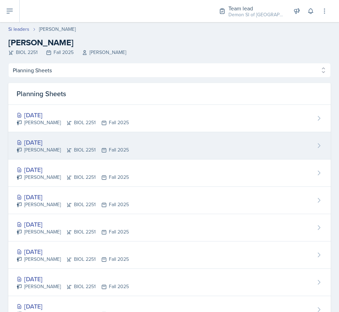
click at [103, 136] on div "Sep 22nd, 2025 Rhema Arnold BIOL 2251 Fall 2025" at bounding box center [169, 145] width 322 height 27
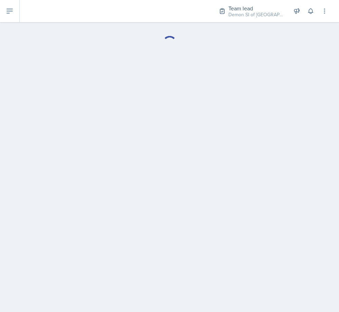
select select "Planning Sheets"
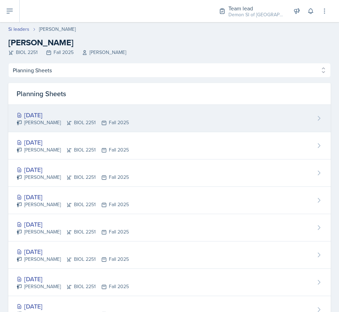
click at [46, 120] on div "Rhema Arnold BIOL 2251 Fall 2025" at bounding box center [73, 122] width 112 height 7
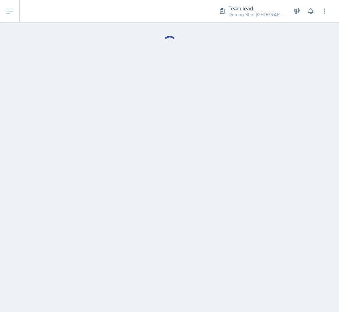
select select "Planning Sheets"
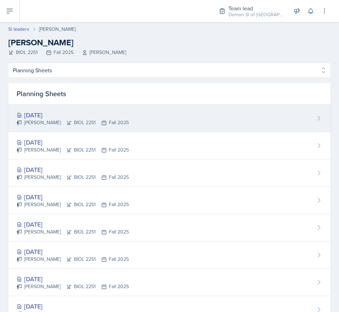
click at [96, 110] on div "[DATE]" at bounding box center [73, 114] width 112 height 9
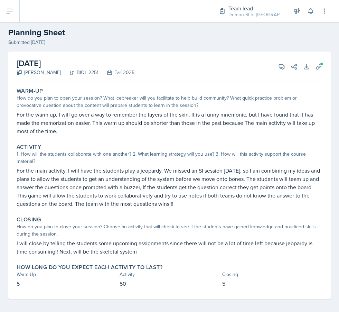
scroll to position [13, 0]
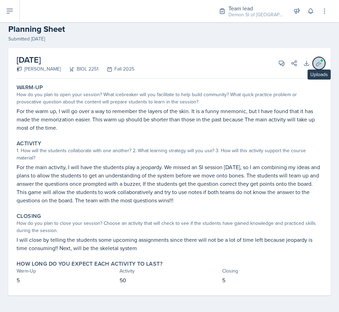
click at [318, 63] on icon at bounding box center [318, 63] width 7 height 7
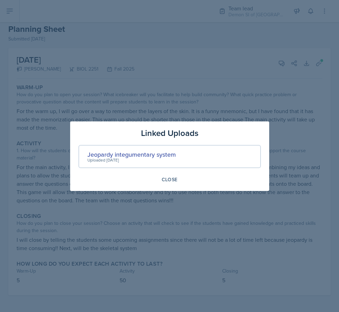
click at [114, 158] on div "Uploaded Sep 30th, 2025" at bounding box center [131, 160] width 88 height 6
click at [116, 153] on div "Jeopardy integumentary system" at bounding box center [131, 154] width 88 height 9
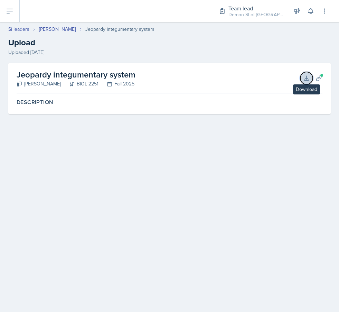
click at [303, 77] on icon at bounding box center [306, 78] width 7 height 7
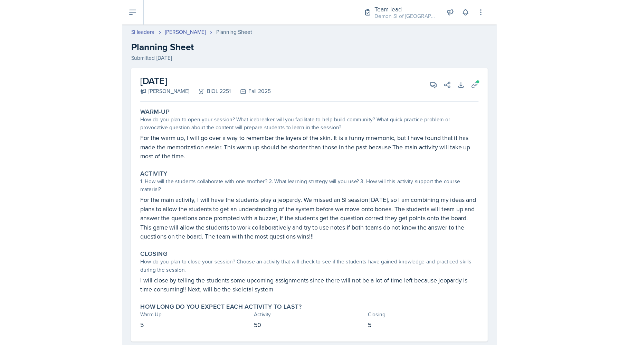
scroll to position [13, 0]
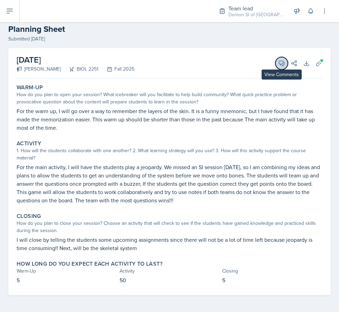
click at [281, 61] on icon at bounding box center [281, 63] width 7 height 7
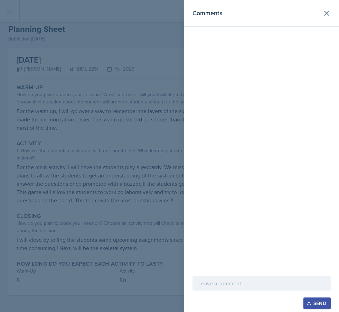
click at [218, 273] on div "Send" at bounding box center [261, 292] width 155 height 39
click at [218, 275] on div "Send" at bounding box center [261, 292] width 155 height 39
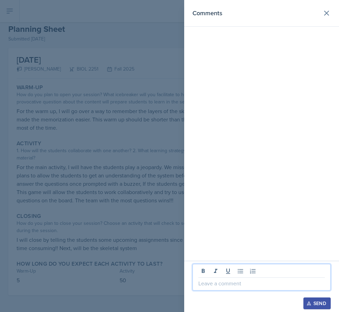
click at [218, 283] on p at bounding box center [261, 283] width 126 height 8
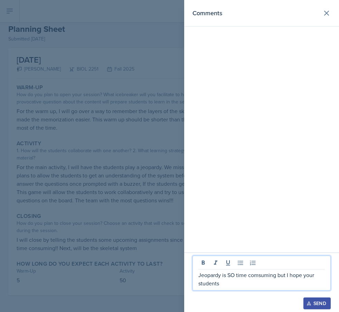
click at [259, 277] on p "Jeopardy is SO time comsuming but I hope your students" at bounding box center [261, 279] width 126 height 17
click at [246, 283] on p "Jeopardy is SO time consuming but I hope your students" at bounding box center [261, 279] width 126 height 17
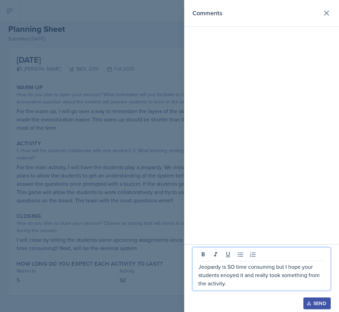
click at [229, 275] on p "Jeopardy is SO time consuming but I hope your students enoyed it and really too…" at bounding box center [261, 274] width 126 height 25
click at [245, 283] on p "Jeopardy is SO time consuming but I hope your students enjoyed it and really to…" at bounding box center [261, 274] width 126 height 25
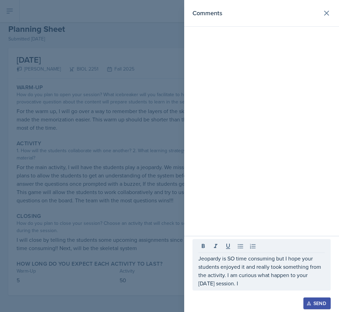
click at [29, 72] on div at bounding box center [169, 156] width 339 height 312
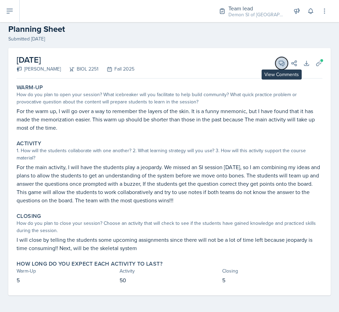
click at [278, 64] on button "View Comments" at bounding box center [281, 63] width 12 height 12
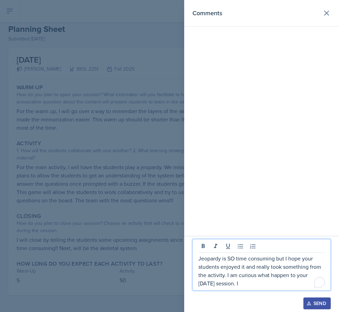
click at [251, 286] on p "Jeopardy is SO time consuming but I hope your students enjoyed it and really to…" at bounding box center [261, 270] width 126 height 33
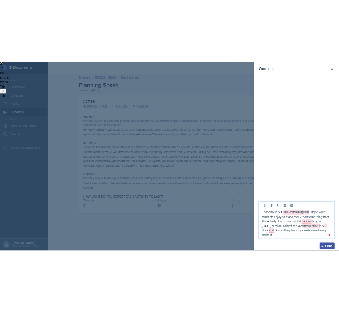
scroll to position [0, 0]
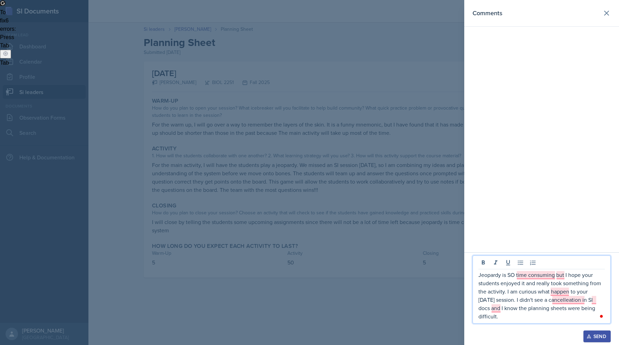
click at [339, 311] on p "Jeopardy is SO time consuming but I hope your students enjoyed it and really to…" at bounding box center [541, 296] width 126 height 50
click at [339, 272] on p "Jeopardy is SO time consuming but I hope your students enjoyed it and really to…" at bounding box center [541, 296] width 126 height 50
click at [339, 275] on p "Jeopardy is SO time-consuming, but I hope your students enjoyed it and really t…" at bounding box center [541, 296] width 126 height 50
click at [339, 311] on p "Jeopardy is SO time consuming, but I hope your students enjoyed it and really t…" at bounding box center [541, 296] width 126 height 50
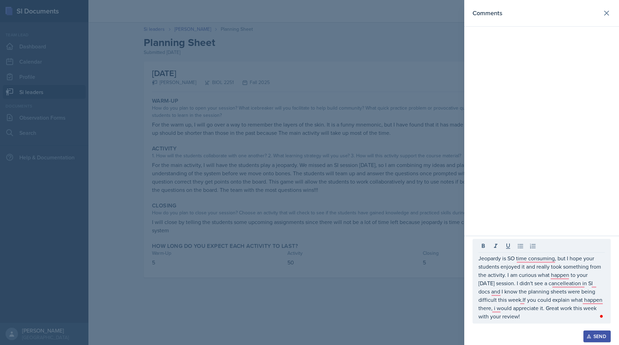
click at [339, 311] on div "Open Grammarly." at bounding box center [601, 315] width 3 height 3
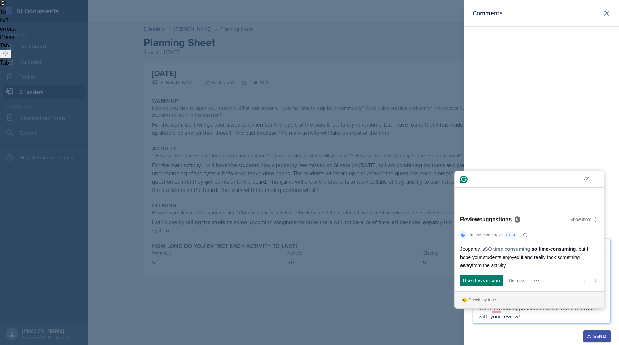
click at [339, 311] on p "Jeopardy is SO time consuming, but I hope your students enjoyed it and really t…" at bounding box center [541, 287] width 126 height 66
click at [339, 281] on span "Dismiss" at bounding box center [517, 280] width 17 height 7
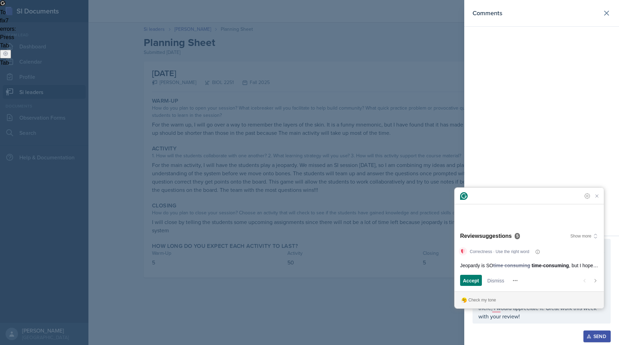
drag, startPoint x: 468, startPoint y: 277, endPoint x: 551, endPoint y: 263, distance: 84.7
click at [339, 263] on div "Correctness · Use the right word Jeopardy is SO time consuming time-consuming ,…" at bounding box center [529, 267] width 149 height 48
click at [339, 277] on span "Dismiss" at bounding box center [495, 280] width 17 height 7
click at [339, 279] on span "Accept" at bounding box center [471, 280] width 16 height 7
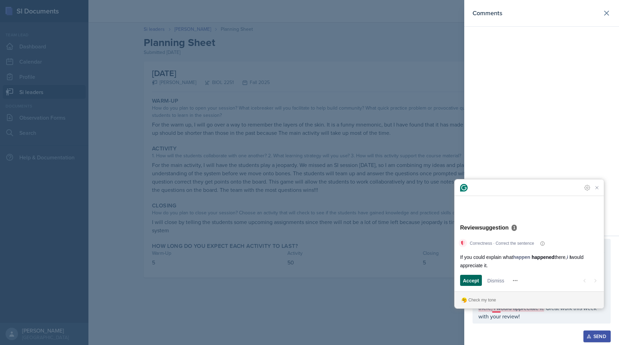
click at [339, 279] on span "Accept" at bounding box center [471, 280] width 16 height 7
click at [339, 278] on span "Dismiss" at bounding box center [517, 280] width 17 height 7
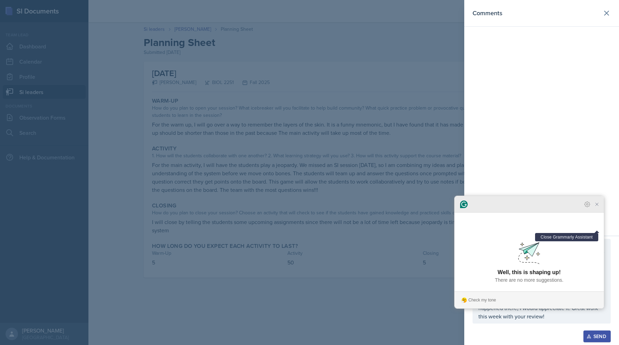
click at [339, 208] on icon "Close Grammarly Assistant" at bounding box center [597, 204] width 8 height 8
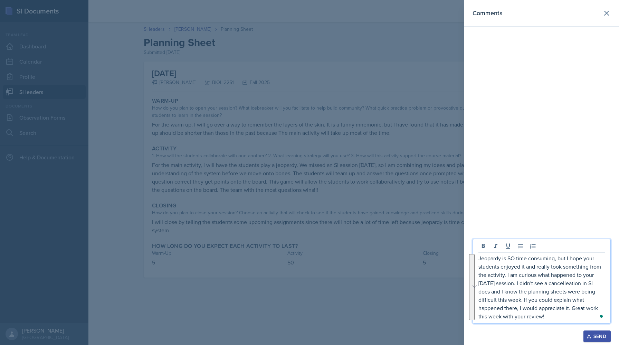
drag, startPoint x: 555, startPoint y: 314, endPoint x: 443, endPoint y: 230, distance: 139.6
click at [339, 230] on div "Comments Jeopardy is SO time consuming, but I hope your students enjoyed it and…" at bounding box center [309, 172] width 619 height 345
copy p "Jeopardy is SO time consuming, but I hope your students enjoyed it and really t…"
click at [339, 311] on div "Send" at bounding box center [597, 336] width 18 height 6
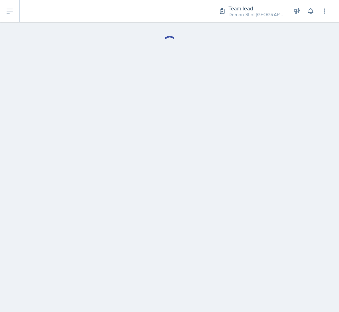
select select "Planning Sheets"
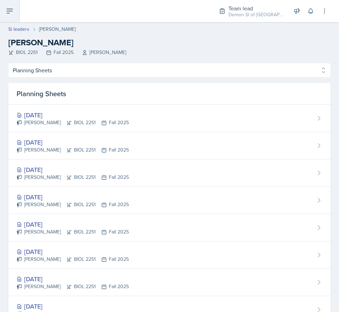
click at [9, 11] on icon at bounding box center [10, 11] width 6 height 4
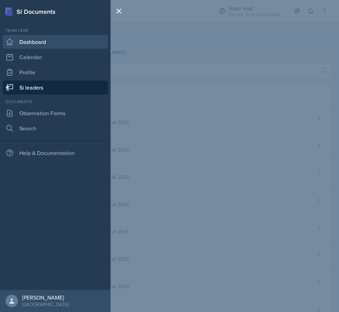
click at [44, 42] on link "Dashboard" at bounding box center [55, 42] width 105 height 14
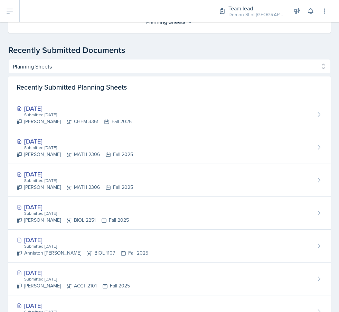
scroll to position [285, 0]
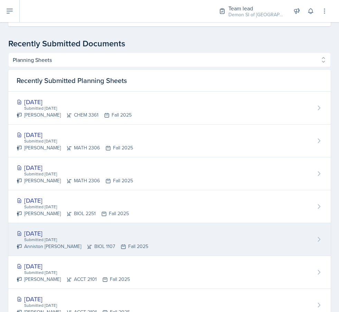
click at [57, 243] on div "Anniston Boyanton BIOL 1107 Fall 2025" at bounding box center [83, 246] width 132 height 7
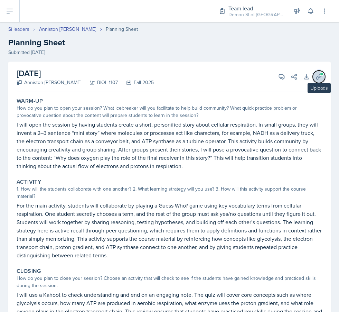
click at [321, 77] on icon at bounding box center [318, 76] width 7 height 7
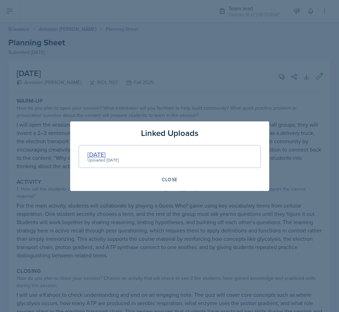
click at [95, 154] on div "[DATE]" at bounding box center [102, 154] width 31 height 9
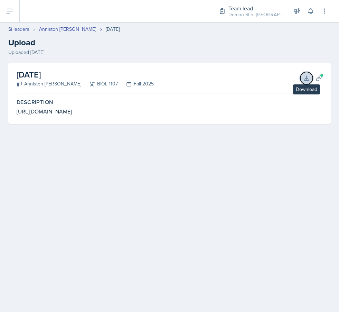
click at [303, 80] on icon at bounding box center [306, 78] width 7 height 7
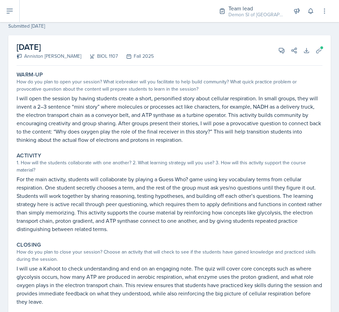
scroll to position [28, 0]
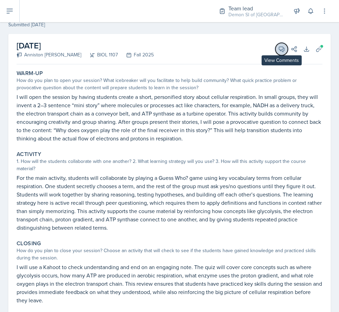
click at [280, 51] on icon at bounding box center [281, 49] width 7 height 7
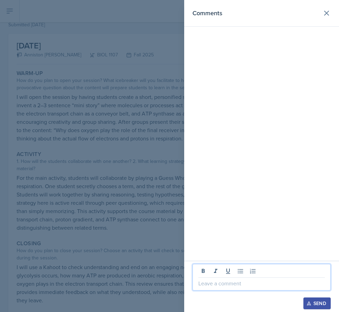
click at [240, 281] on p at bounding box center [261, 283] width 126 height 8
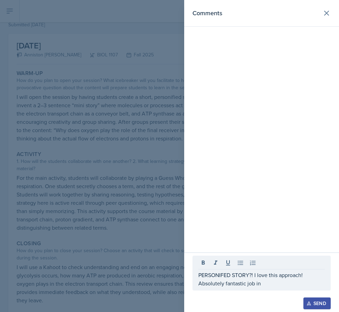
click at [103, 226] on div at bounding box center [169, 156] width 339 height 312
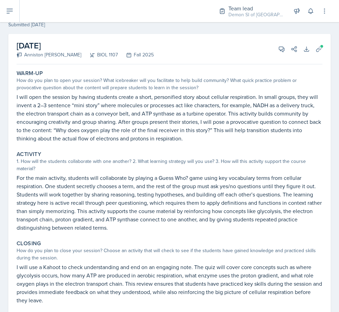
click at [274, 51] on div "View Comments Comments PERSONIFED STORY?! I love this approach! Absolutely fant…" at bounding box center [285, 49] width 25 height 7
click at [279, 51] on icon at bounding box center [281, 49] width 7 height 7
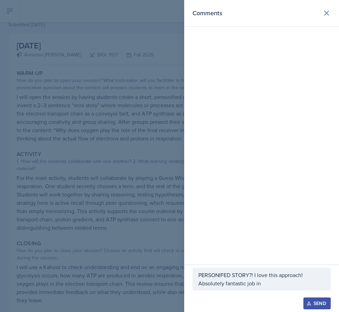
click at [264, 275] on p "PERSONIFED STORY?! I love this approach! Absolutely fantastic job in" at bounding box center [261, 279] width 126 height 17
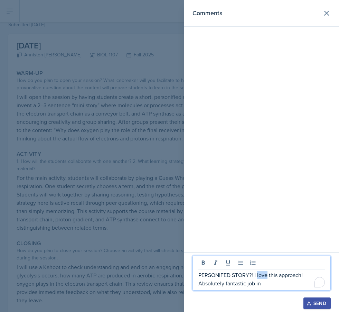
click at [264, 275] on p "PERSONIFED STORY?! I love this approach! Absolutely fantastic job in" at bounding box center [261, 279] width 126 height 17
click at [264, 284] on p "PERSONIFED STORY?! I love this approach! Absolutely fantastic job in" at bounding box center [261, 279] width 126 height 17
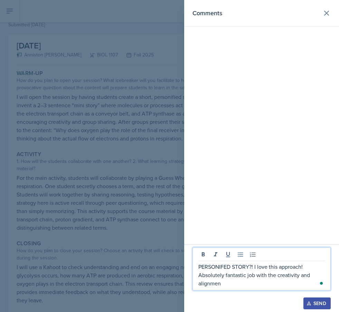
click at [49, 215] on div at bounding box center [169, 156] width 339 height 312
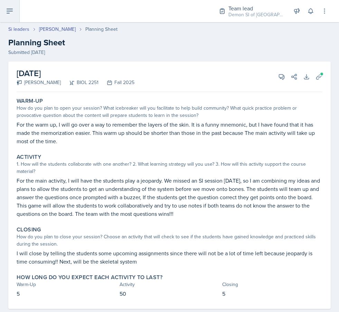
click at [14, 15] on button at bounding box center [10, 11] width 20 height 22
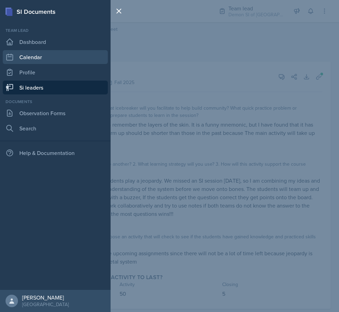
click at [25, 56] on link "Calendar" at bounding box center [55, 57] width 105 height 14
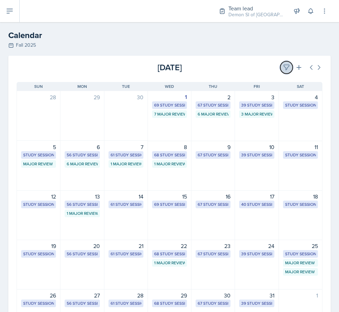
click at [285, 69] on icon at bounding box center [286, 67] width 7 height 7
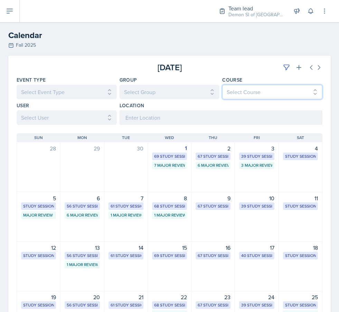
click at [257, 93] on select "Select Course All ACCT 2101 ACCT 2102 ACCT 4050 ANTH 1102 ANTH 3301 ARCH 1000 A…" at bounding box center [272, 92] width 100 height 15
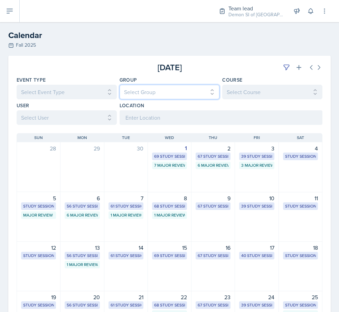
click at [165, 93] on select "Select Group All Demon SI of Fleet Street Les Mariettables Lion King Mamma SI/L…" at bounding box center [170, 92] width 100 height 15
select select "e892a4c8-123a-40ec-8aa5-ee50854cd130"
click at [120, 85] on select "Select Group All Demon SI of Fleet Street Les Mariettables Lion King Mamma SI/L…" at bounding box center [170, 92] width 100 height 15
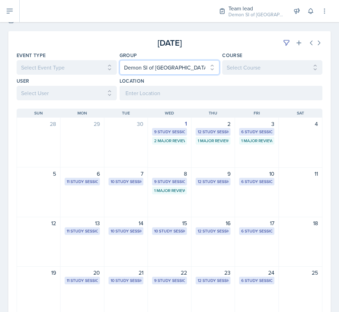
scroll to position [25, 0]
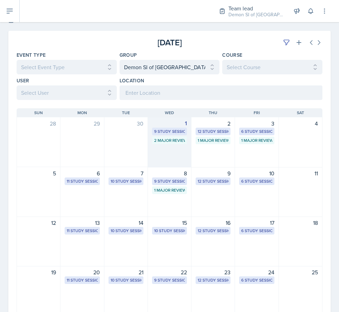
click at [174, 129] on div "9 Study Sessions" at bounding box center [169, 131] width 31 height 6
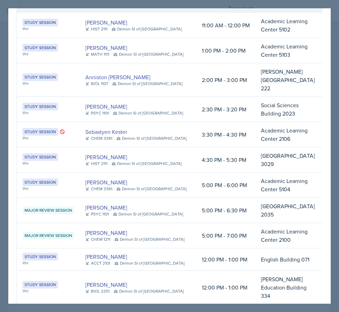
scroll to position [36, 0]
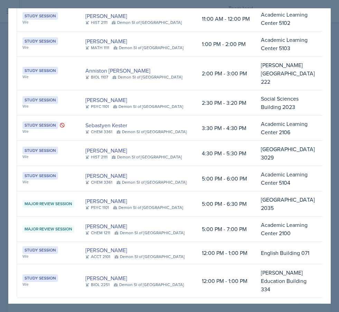
click at [309, 306] on div "Close" at bounding box center [310, 309] width 16 height 6
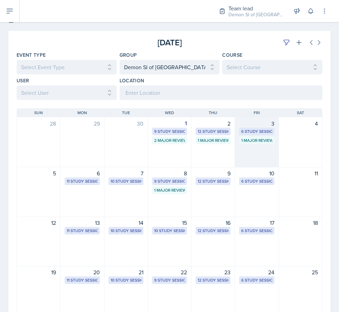
click at [254, 133] on div "6 Study Sessions" at bounding box center [256, 131] width 31 height 6
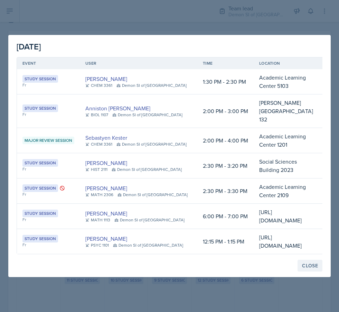
click at [308, 268] on div "Close" at bounding box center [310, 266] width 16 height 6
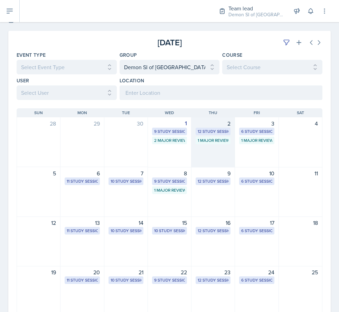
click at [218, 133] on div "12 Study Sessions" at bounding box center [213, 131] width 31 height 6
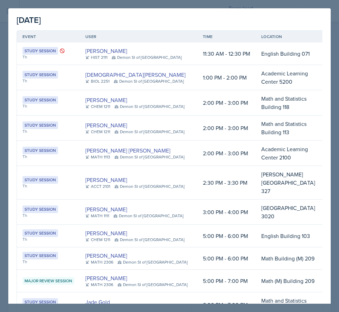
click at [11, 13] on div "October 3rd, 2025 Event User Time Location Study Session Th Kate Brainerd HIST …" at bounding box center [169, 197] width 322 height 379
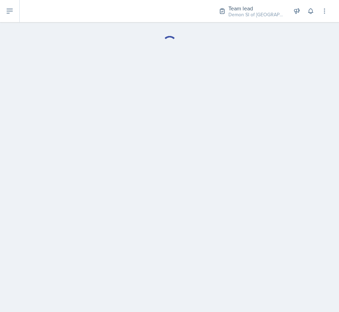
select select "Planning Sheets"
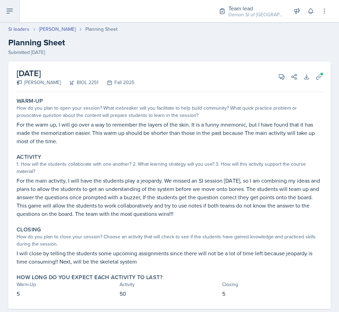
click at [8, 12] on icon at bounding box center [10, 11] width 8 height 8
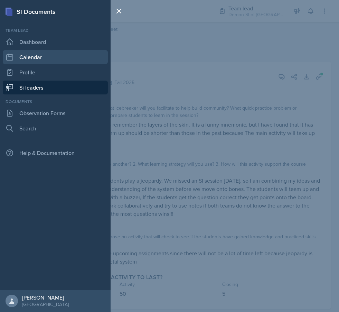
click at [31, 53] on link "Calendar" at bounding box center [55, 57] width 105 height 14
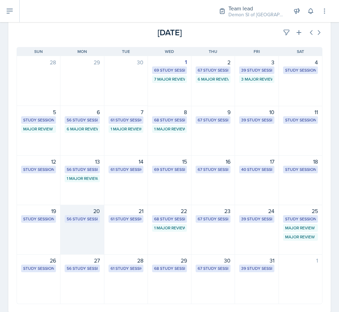
scroll to position [37, 0]
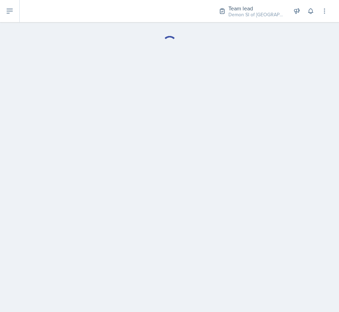
select select "Planning Sheets"
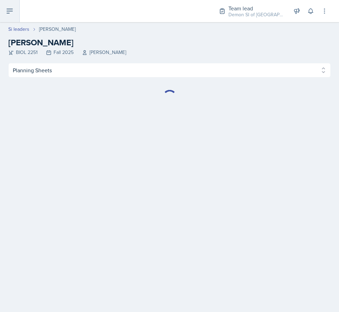
click at [10, 10] on icon at bounding box center [10, 11] width 8 height 8
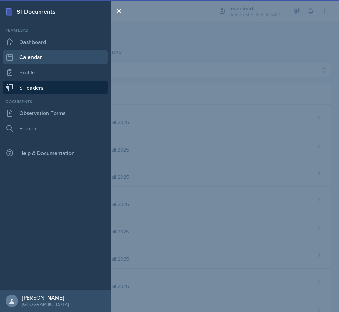
click at [31, 55] on link "Calendar" at bounding box center [55, 57] width 105 height 14
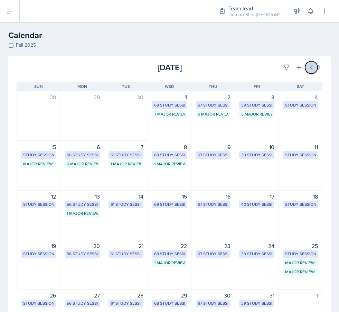
click at [308, 67] on icon at bounding box center [311, 67] width 7 height 7
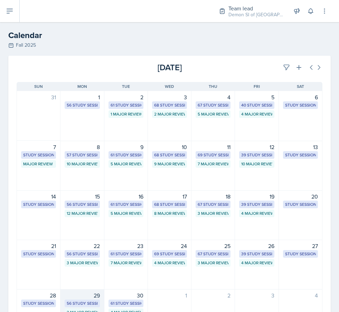
click at [81, 303] on div "56 Study Sessions" at bounding box center [82, 303] width 31 height 6
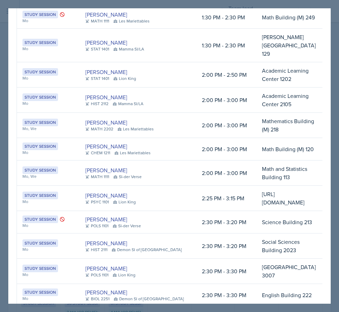
scroll to position [416, 0]
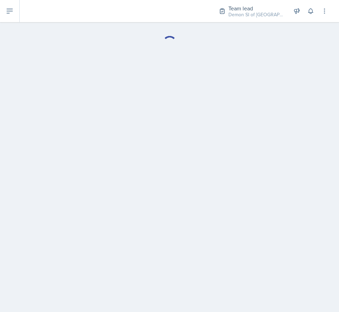
select select "Planning Sheets"
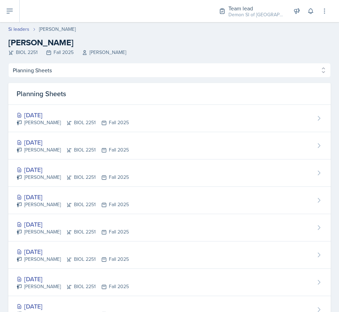
click at [21, 24] on header "Si leaders Rhema Arnold Rhema Arnold BIOL 2251 Fall 2025 Amanda Crider" at bounding box center [169, 42] width 339 height 41
click at [21, 30] on link "Si leaders" at bounding box center [18, 29] width 21 height 7
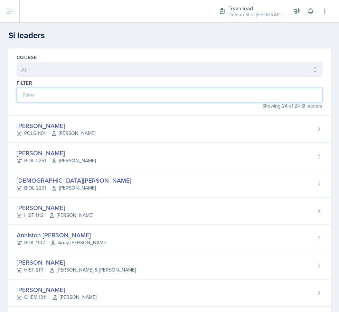
click at [63, 95] on input at bounding box center [170, 95] width 306 height 15
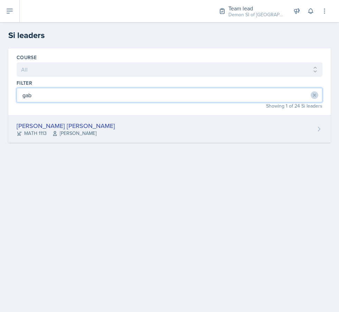
type input "gab"
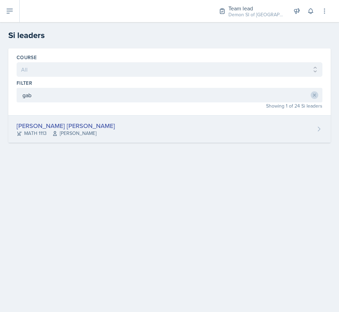
click at [62, 126] on div "[PERSON_NAME] [PERSON_NAME]" at bounding box center [66, 125] width 98 height 9
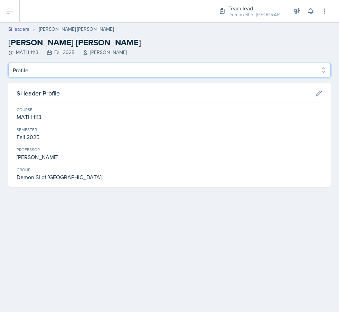
click at [92, 74] on select "Profile Planning Sheets Observation Forms Uploads" at bounding box center [169, 70] width 322 height 15
select select "Planning Sheets"
click at [8, 63] on select "Profile Planning Sheets Observation Forms Uploads" at bounding box center [169, 70] width 322 height 15
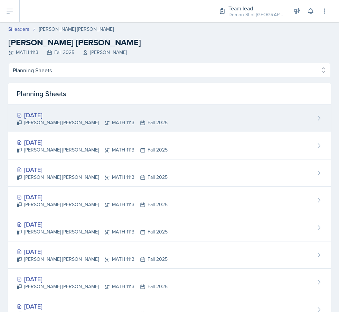
click at [88, 123] on div "Gabriela Rosario Santisteban Navarro MATH 1113 Fall 2025" at bounding box center [92, 122] width 151 height 7
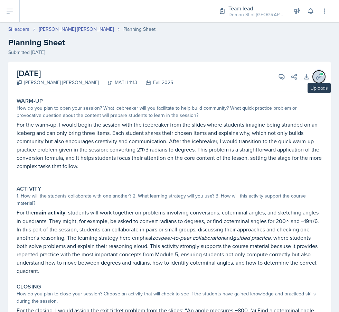
click at [316, 79] on icon at bounding box center [318, 76] width 7 height 7
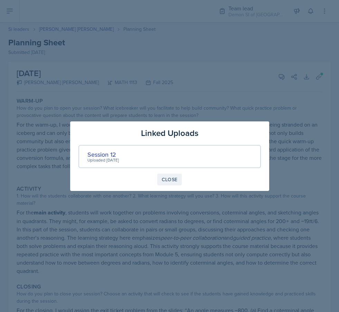
click at [171, 174] on button "Close" at bounding box center [169, 179] width 25 height 12
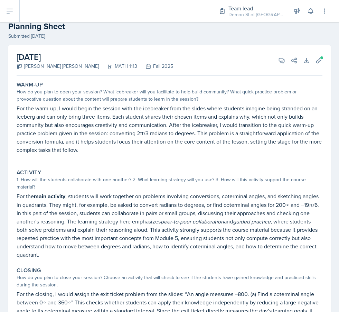
scroll to position [6, 0]
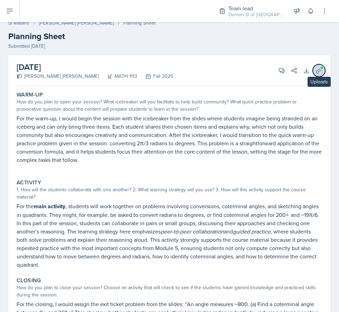
click at [321, 69] on span at bounding box center [322, 68] width 4 height 4
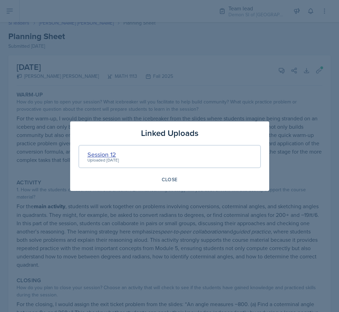
click at [111, 154] on div "Session 12" at bounding box center [102, 154] width 31 height 9
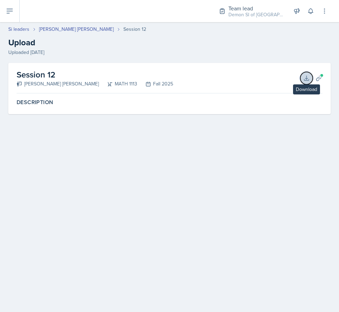
click at [309, 80] on icon at bounding box center [306, 78] width 4 height 4
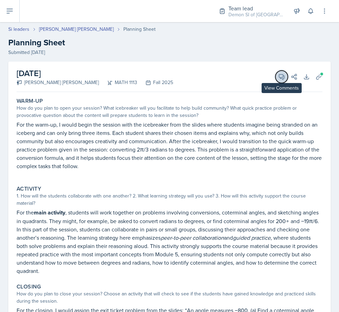
click at [282, 77] on icon at bounding box center [281, 76] width 7 height 7
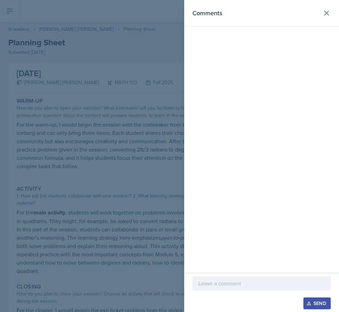
click at [227, 282] on p at bounding box center [261, 283] width 126 height 8
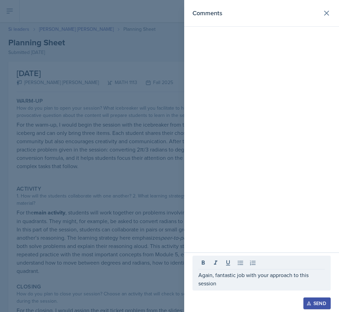
click at [50, 238] on div at bounding box center [169, 156] width 339 height 312
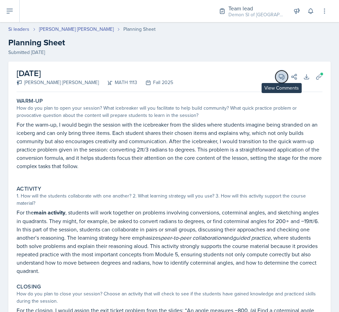
click at [277, 75] on button "View Comments" at bounding box center [281, 76] width 12 height 12
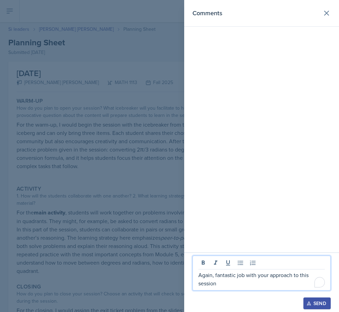
click at [239, 284] on p "Again, fantastic job with your approach to this session" at bounding box center [261, 279] width 126 height 17
click at [290, 256] on div "Again, fantastic job with your approach to this session!" at bounding box center [261, 272] width 138 height 35
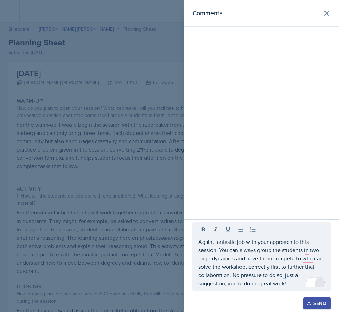
click at [322, 283] on div "2" at bounding box center [319, 282] width 8 height 8
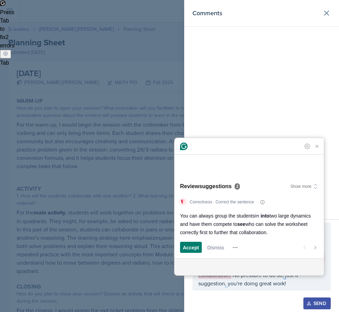
click at [181, 253] on div "Correctness · Correct the sentence You can always group the students in into tw…" at bounding box center [248, 225] width 149 height 65
click at [189, 245] on span "Accept" at bounding box center [191, 247] width 16 height 7
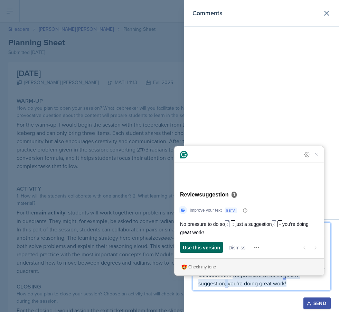
scroll to position [102, 0]
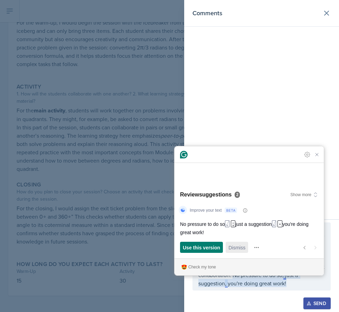
click at [236, 247] on span "Dismiss" at bounding box center [236, 247] width 17 height 7
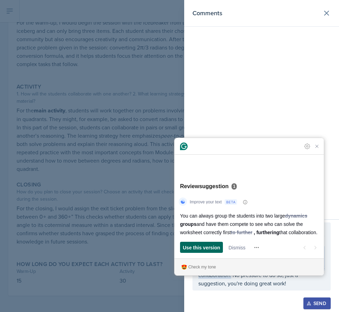
click at [197, 246] on span "Use this version" at bounding box center [201, 247] width 37 height 7
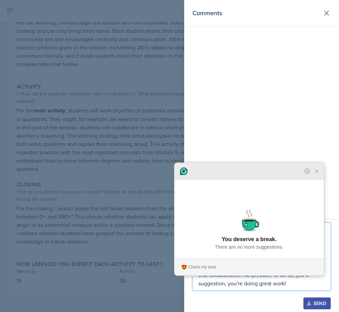
click at [319, 174] on icon "Close Grammarly Assistant" at bounding box center [317, 171] width 6 height 6
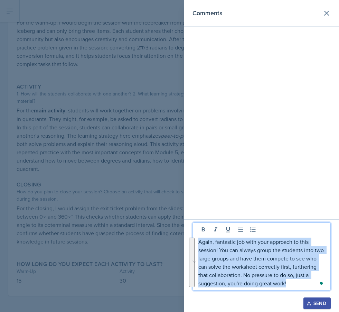
drag, startPoint x: 296, startPoint y: 283, endPoint x: 124, endPoint y: 221, distance: 182.9
click at [124, 221] on div "Comments Again, fantastic job with your approach to this session! You can alway…" at bounding box center [169, 156] width 339 height 312
copy p "Again, fantastic job with your approach to this session! You can always group t…"
click at [319, 298] on button "Send" at bounding box center [316, 303] width 27 height 12
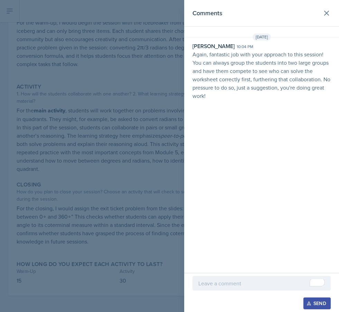
click at [87, 96] on div at bounding box center [169, 156] width 339 height 312
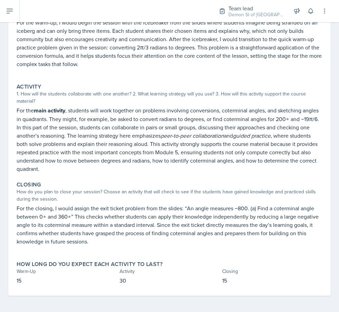
scroll to position [0, 0]
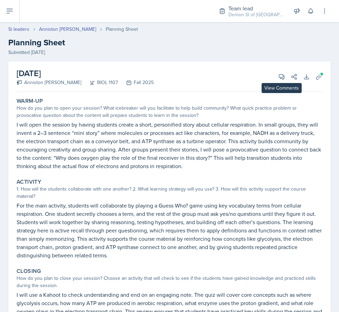
scroll to position [28, 0]
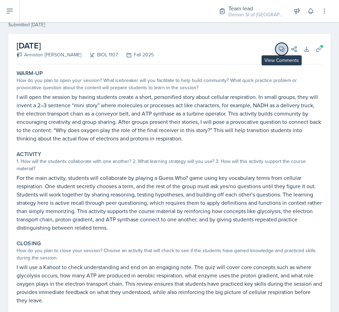
click at [282, 49] on icon at bounding box center [281, 49] width 7 height 7
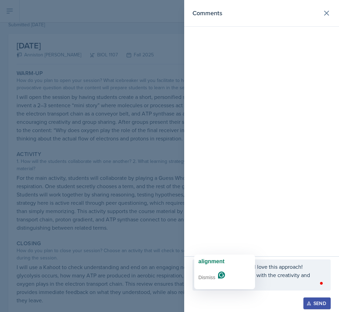
click at [222, 274] on div "Dismiss" at bounding box center [225, 277] width 58 height 21
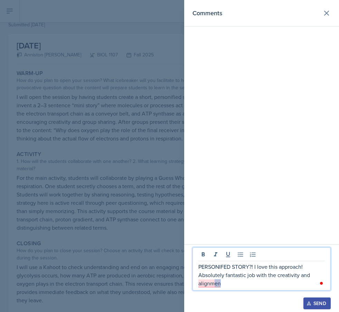
drag, startPoint x: 231, startPoint y: 284, endPoint x: 215, endPoint y: 281, distance: 16.1
click at [215, 281] on p "PERSONIFED STORY?! I love this approach! Absolutely fantastic job with the crea…" at bounding box center [261, 274] width 126 height 25
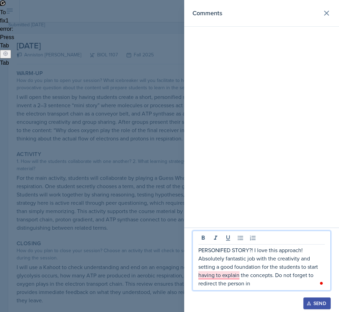
click at [92, 222] on div at bounding box center [169, 156] width 339 height 312
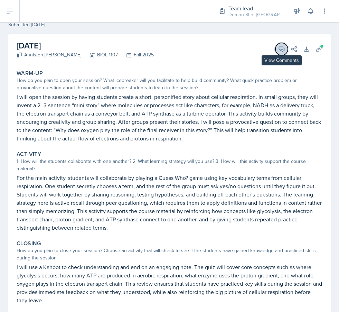
click at [280, 46] on icon at bounding box center [281, 49] width 7 height 7
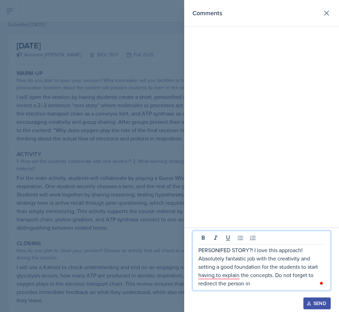
click at [259, 281] on p "PERSONIFED STORY?! I love this approach! Absolutely fantastic job with the crea…" at bounding box center [261, 266] width 126 height 41
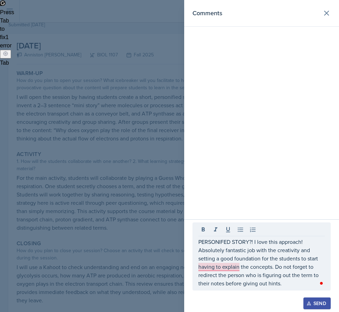
click at [322, 283] on div "Open Grammarly." at bounding box center [321, 282] width 3 height 3
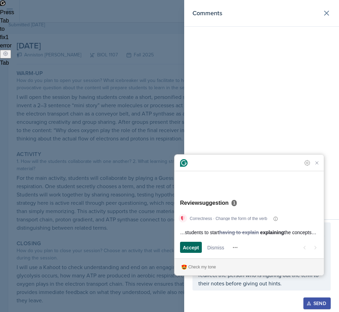
click at [196, 246] on span "Accept" at bounding box center [191, 247] width 16 height 7
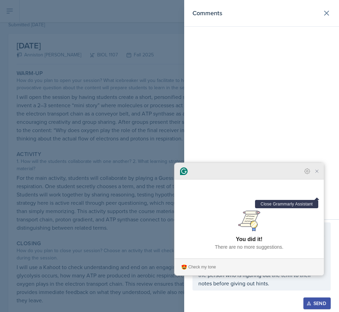
click at [319, 174] on icon "Close Grammarly Assistant" at bounding box center [317, 171] width 6 height 6
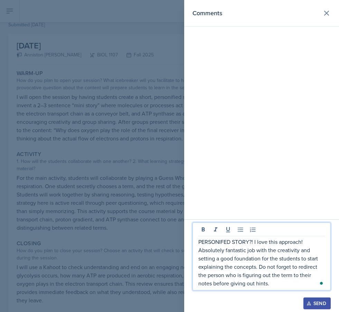
click at [320, 282] on div "Open Grammarly." at bounding box center [321, 282] width 3 height 3
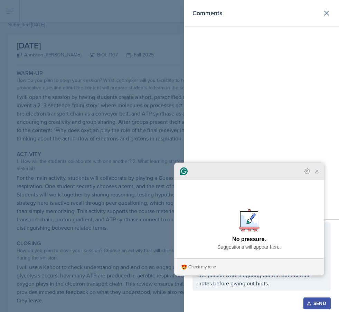
click at [318, 175] on icon "Close Grammarly Assistant" at bounding box center [317, 171] width 8 height 8
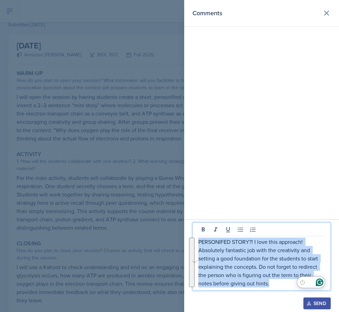
drag, startPoint x: 276, startPoint y: 286, endPoint x: 175, endPoint y: 214, distance: 123.9
click at [175, 214] on div "Comments PERSONIFED STORY?! I love this approach! Absolutely fantastic job with…" at bounding box center [169, 156] width 339 height 312
copy p "PERSONIFED STORY?! I love this approach! Absolutely fantastic job with the crea…"
click at [313, 302] on div "Send" at bounding box center [317, 303] width 18 height 6
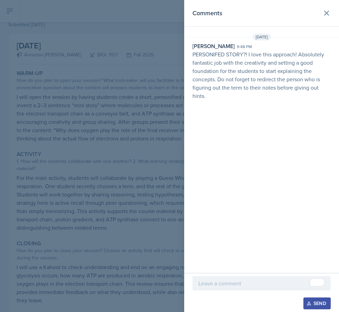
click at [100, 83] on div at bounding box center [169, 156] width 339 height 312
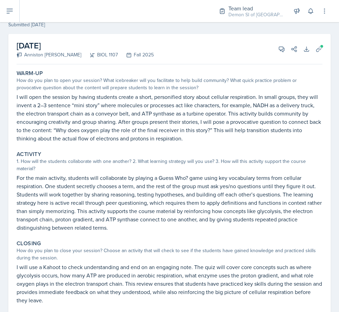
scroll to position [0, 0]
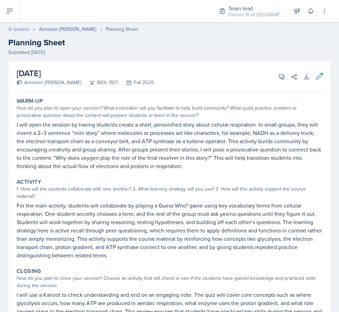
click at [26, 26] on link "Si leaders" at bounding box center [18, 29] width 21 height 7
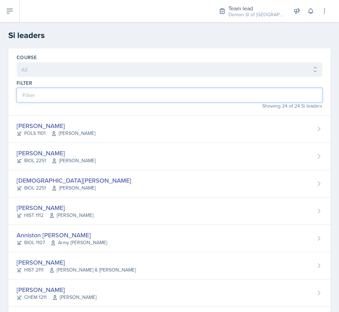
click at [63, 90] on input at bounding box center [170, 95] width 306 height 15
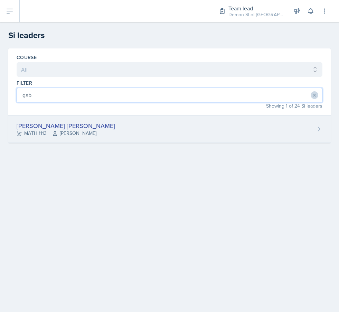
type input "gab"
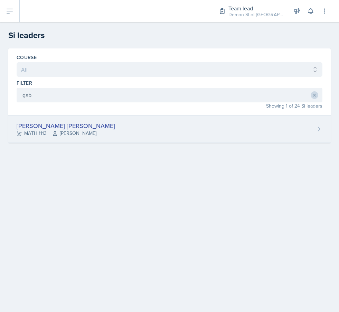
click at [76, 134] on span "[PERSON_NAME]" at bounding box center [74, 133] width 44 height 7
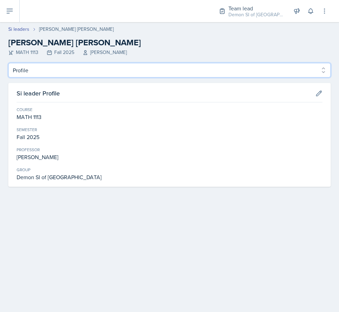
click at [88, 73] on select "Profile Planning Sheets Observation Forms Uploads" at bounding box center [169, 70] width 322 height 15
select select "Planning Sheets"
click at [8, 63] on select "Profile Planning Sheets Observation Forms Uploads" at bounding box center [169, 70] width 322 height 15
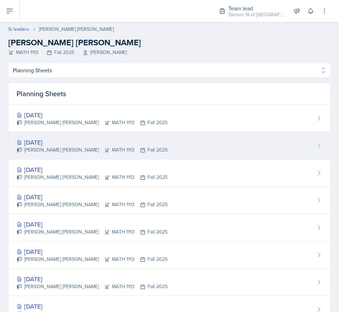
click at [65, 145] on div "[DATE]" at bounding box center [92, 142] width 151 height 9
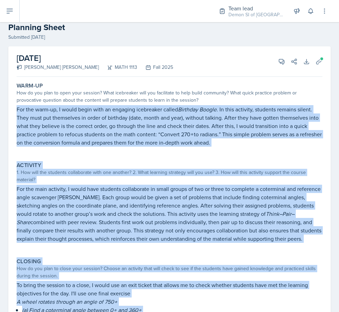
scroll to position [110, 0]
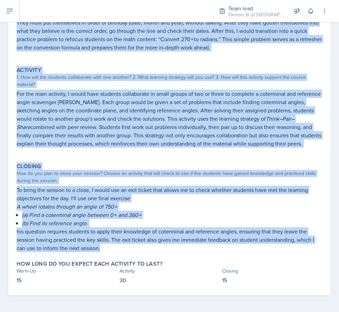
drag, startPoint x: 15, startPoint y: 110, endPoint x: 115, endPoint y: 248, distance: 170.7
click at [115, 248] on div "Warm-Up How do you plan to open your session? What icebreaker will you facilita…" at bounding box center [170, 139] width 306 height 311
copy div "Lor ips dolo-si, A conse adipi elit se doeiusmo temporinci utlabo Etdolore Magn…"
click at [101, 149] on p at bounding box center [170, 151] width 306 height 7
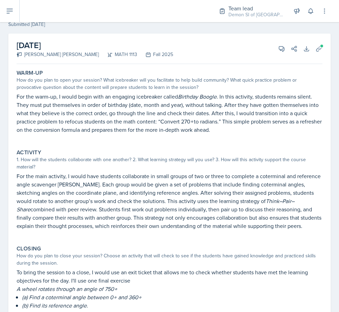
scroll to position [0, 0]
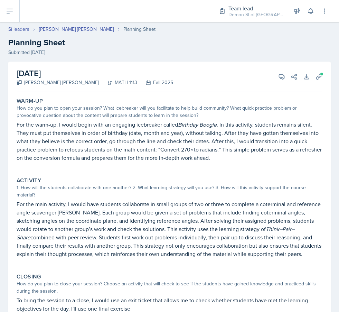
click at [284, 84] on div "[DATE] [PERSON_NAME] [PERSON_NAME] MATH 1113 Fall 2025 View Comments Comments S…" at bounding box center [170, 76] width 306 height 30
click at [283, 80] on button "View Comments" at bounding box center [281, 76] width 12 height 12
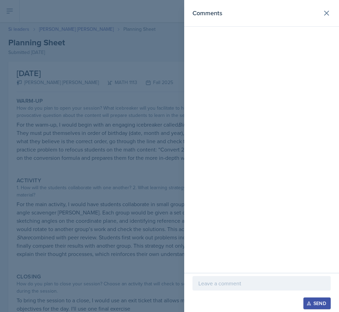
click at [271, 268] on div "Comments" at bounding box center [261, 136] width 155 height 273
click at [264, 277] on div at bounding box center [261, 283] width 138 height 15
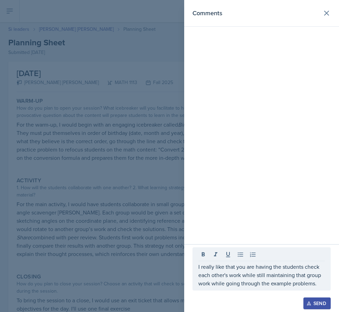
click at [198, 269] on div "I really like that you are having the students check each other's work while st…" at bounding box center [261, 268] width 138 height 43
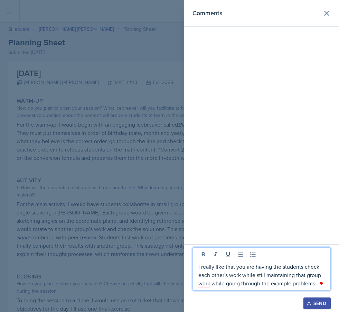
click at [198, 268] on p "I really like that you are having the students check each other's work while st…" at bounding box center [261, 274] width 126 height 25
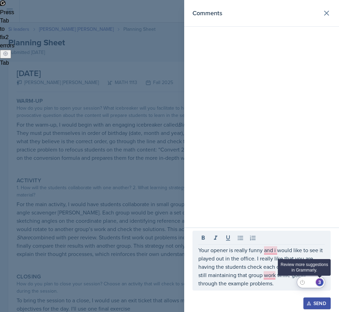
click at [319, 282] on div "3" at bounding box center [320, 282] width 8 height 8
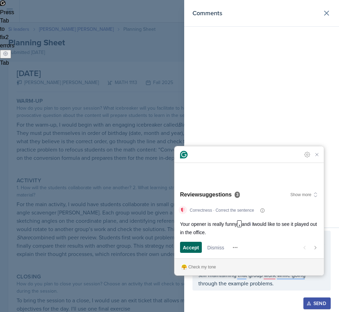
click at [183, 247] on span "Accept" at bounding box center [191, 247] width 16 height 7
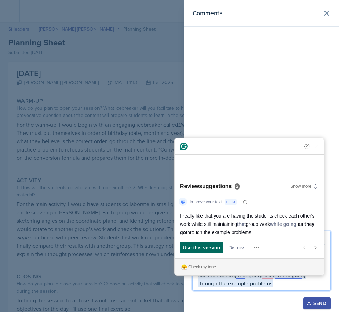
scroll to position [87, 0]
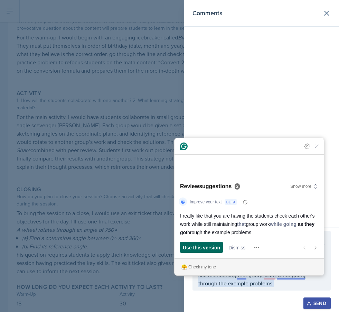
click at [209, 248] on span "Use this version" at bounding box center [201, 247] width 37 height 7
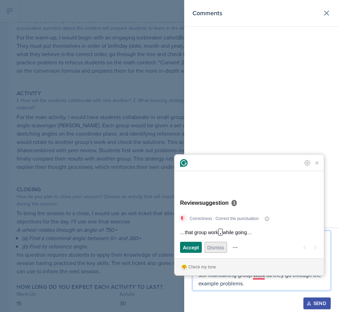
scroll to position [110, 0]
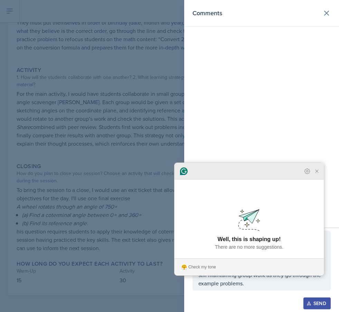
click at [319, 174] on icon "Close Grammarly Assistant" at bounding box center [317, 171] width 6 height 6
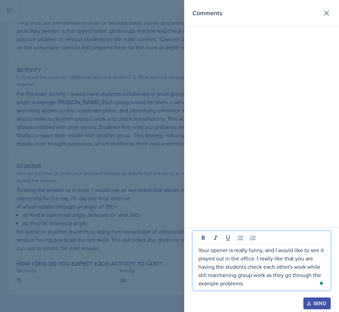
click at [257, 282] on p "Your opener is really funny, and I would like to see it played out in the offic…" at bounding box center [261, 266] width 126 height 41
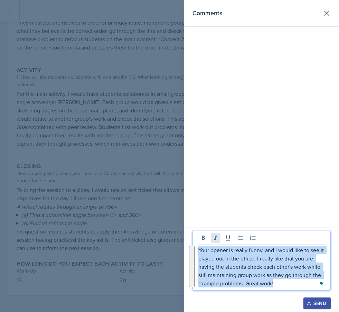
drag, startPoint x: 285, startPoint y: 283, endPoint x: 218, endPoint y: 241, distance: 78.8
click at [218, 241] on div "Your opener is really funny, and I would like to see it played out in the offic…" at bounding box center [261, 260] width 138 height 60
copy p "Your opener is really funny, and I would like to see it played out in the offic…"
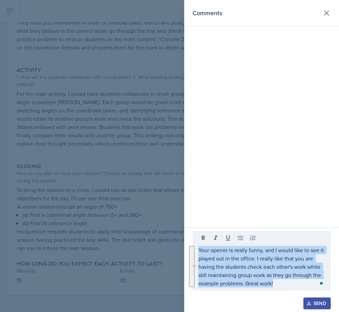
click at [309, 305] on icon "button" at bounding box center [308, 303] width 5 height 5
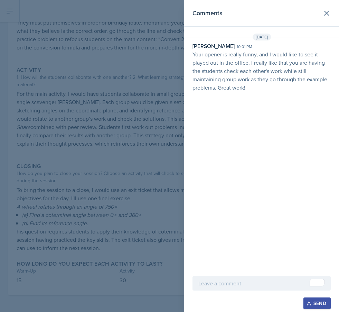
click at [32, 65] on div at bounding box center [169, 156] width 339 height 312
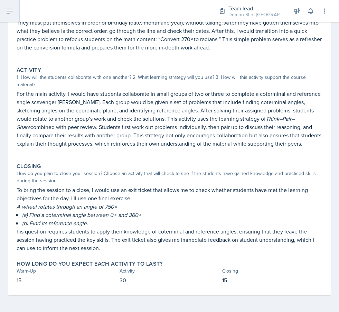
click at [9, 18] on button at bounding box center [10, 11] width 20 height 22
